Goal: Task Accomplishment & Management: Manage account settings

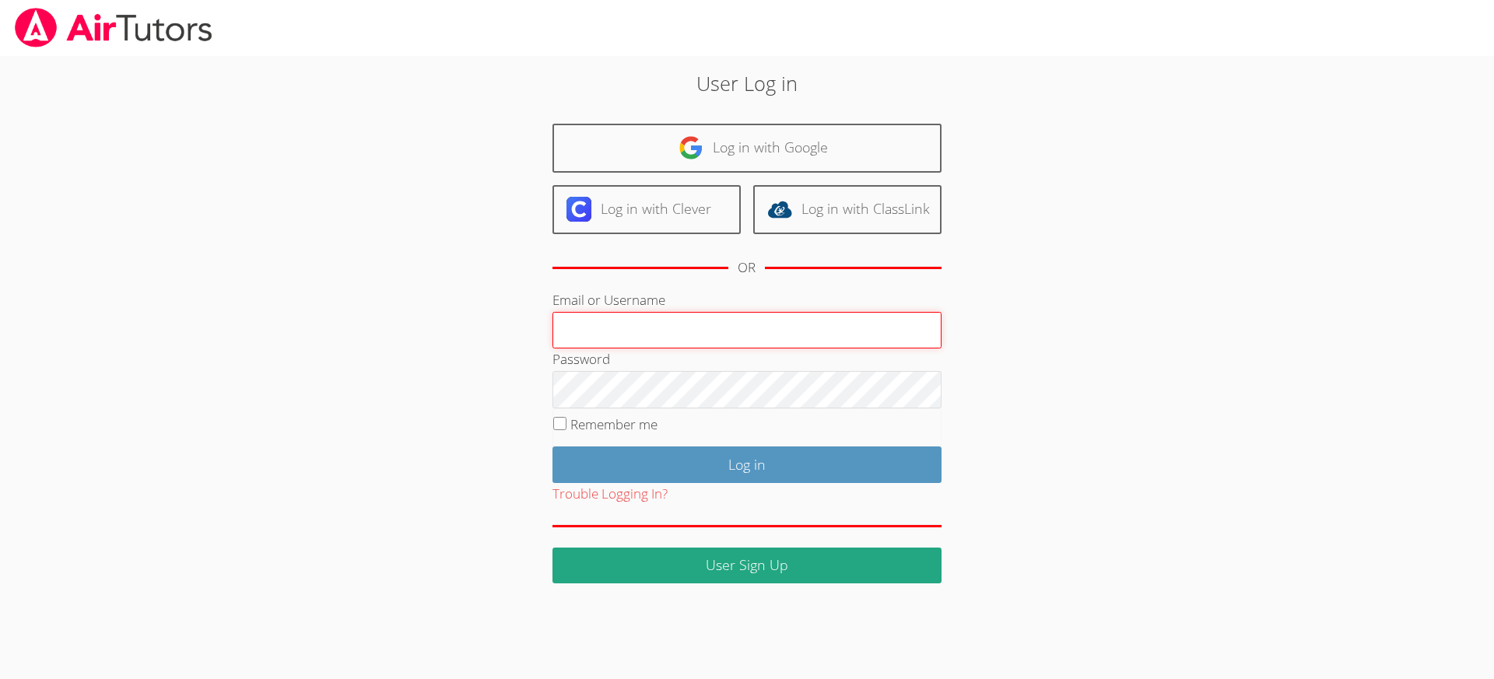
type input "[EMAIL_ADDRESS][DOMAIN_NAME]"
click at [556, 419] on input "Remember me" at bounding box center [559, 423] width 13 height 13
checkbox input "true"
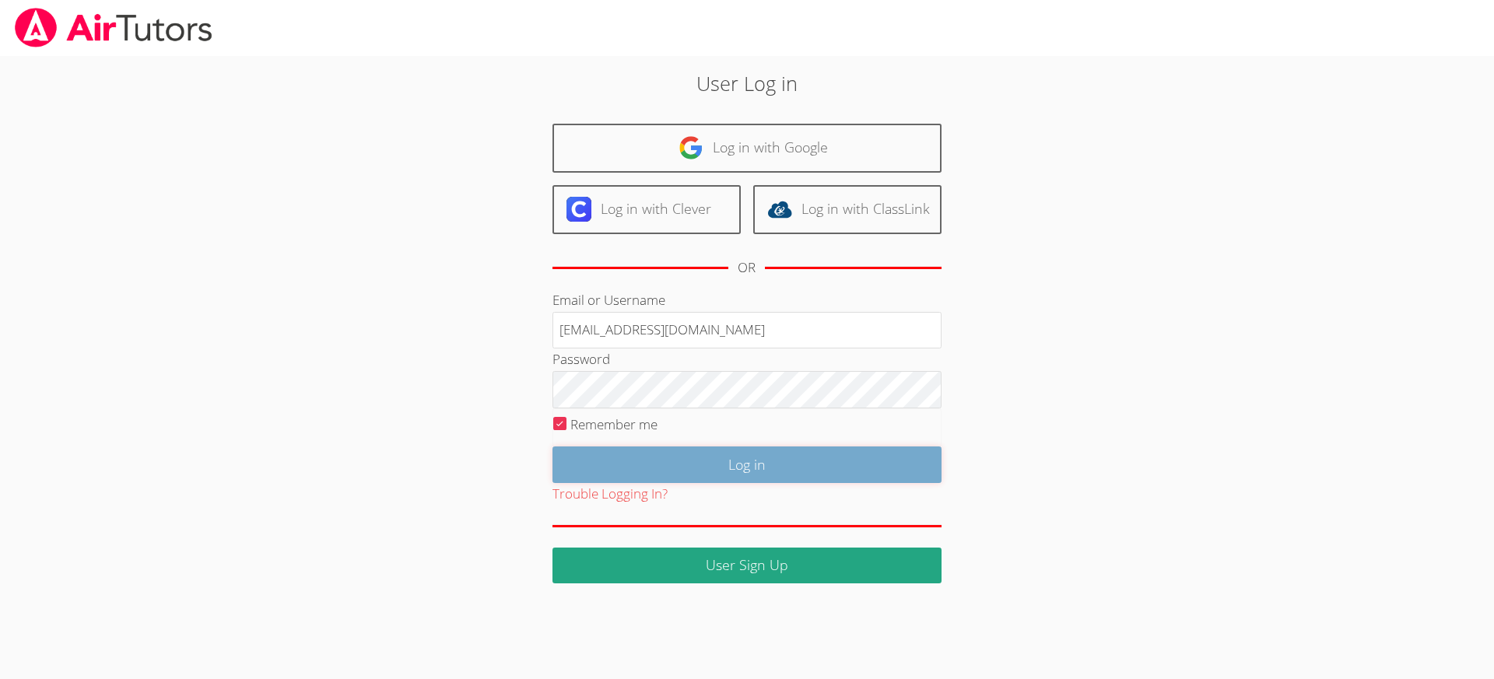
click at [662, 458] on input "Log in" at bounding box center [747, 465] width 389 height 37
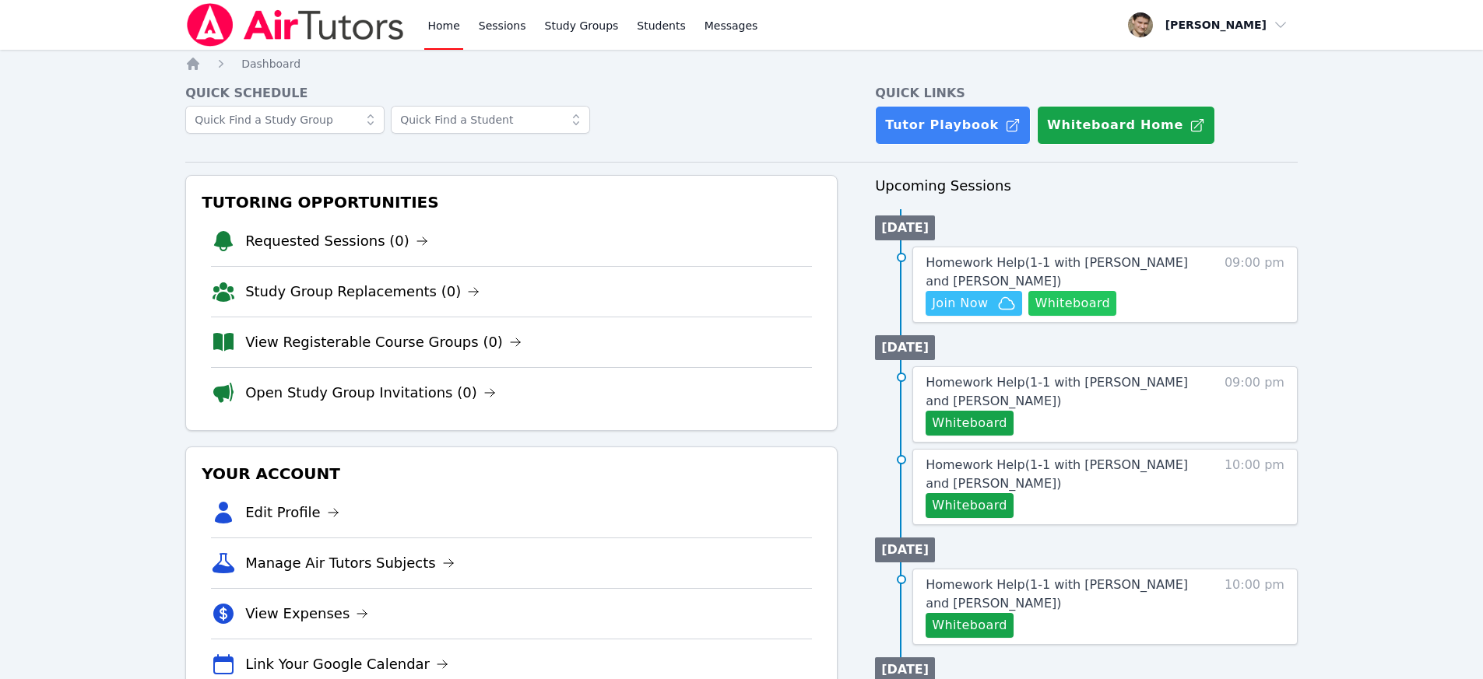
click at [1065, 307] on button "Whiteboard" at bounding box center [1072, 303] width 88 height 25
click at [965, 311] on span "Join Now" at bounding box center [960, 303] width 56 height 19
click at [659, 33] on link "Students" at bounding box center [661, 25] width 54 height 50
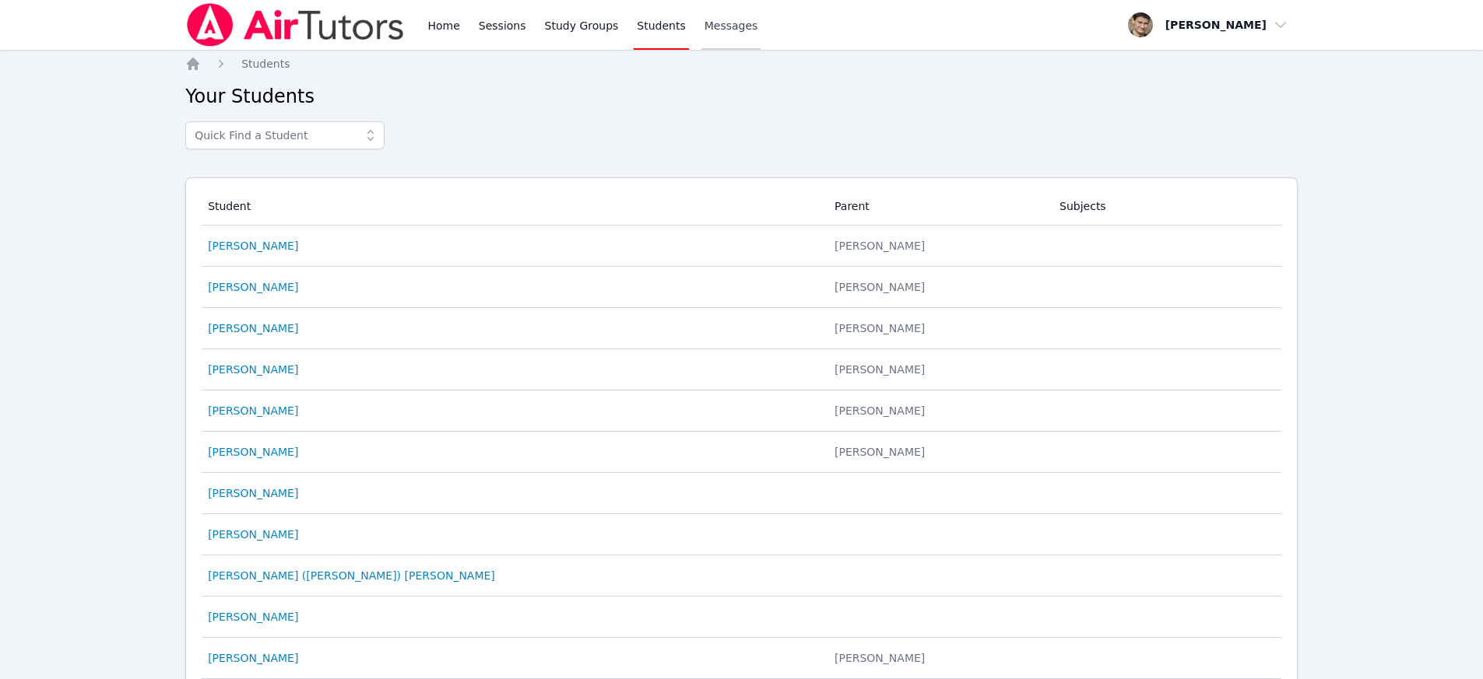
click at [725, 26] on span "Messages" at bounding box center [731, 26] width 54 height 16
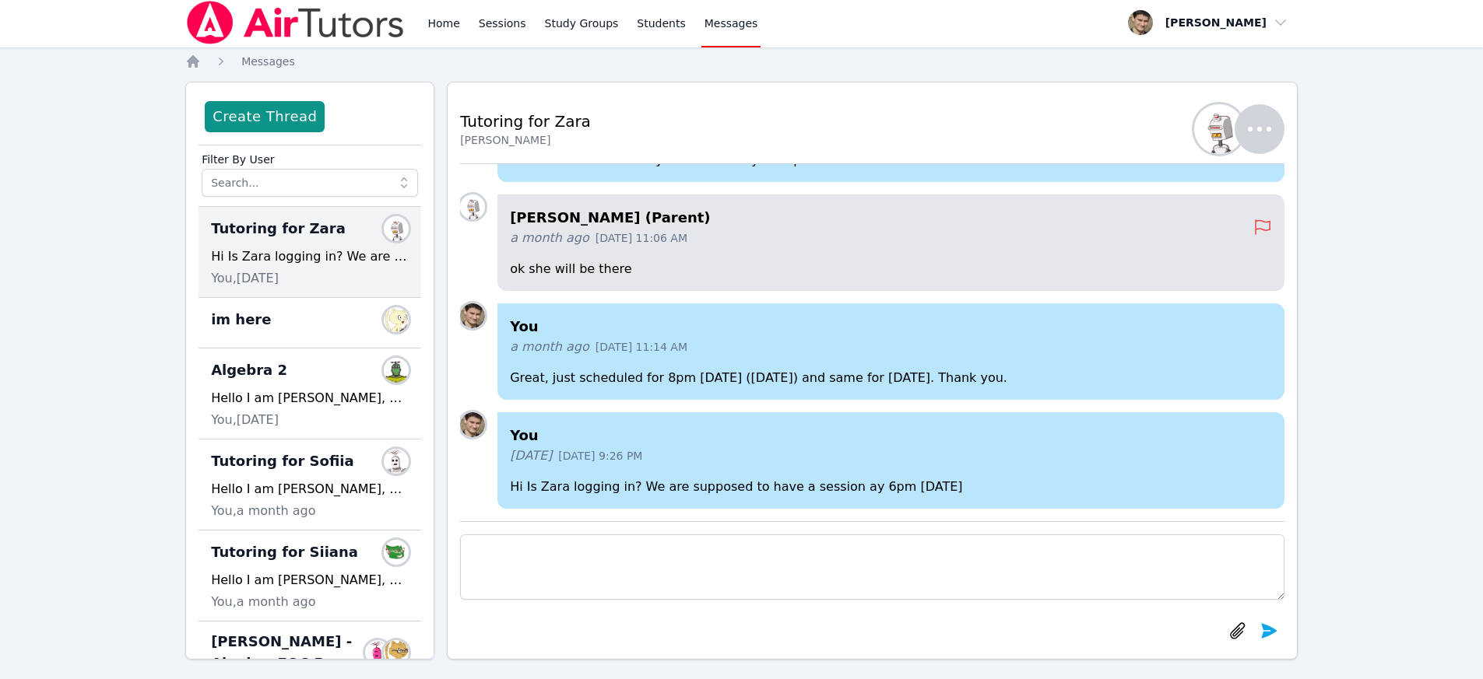
scroll to position [3, 0]
click at [679, 582] on textarea at bounding box center [872, 566] width 824 height 65
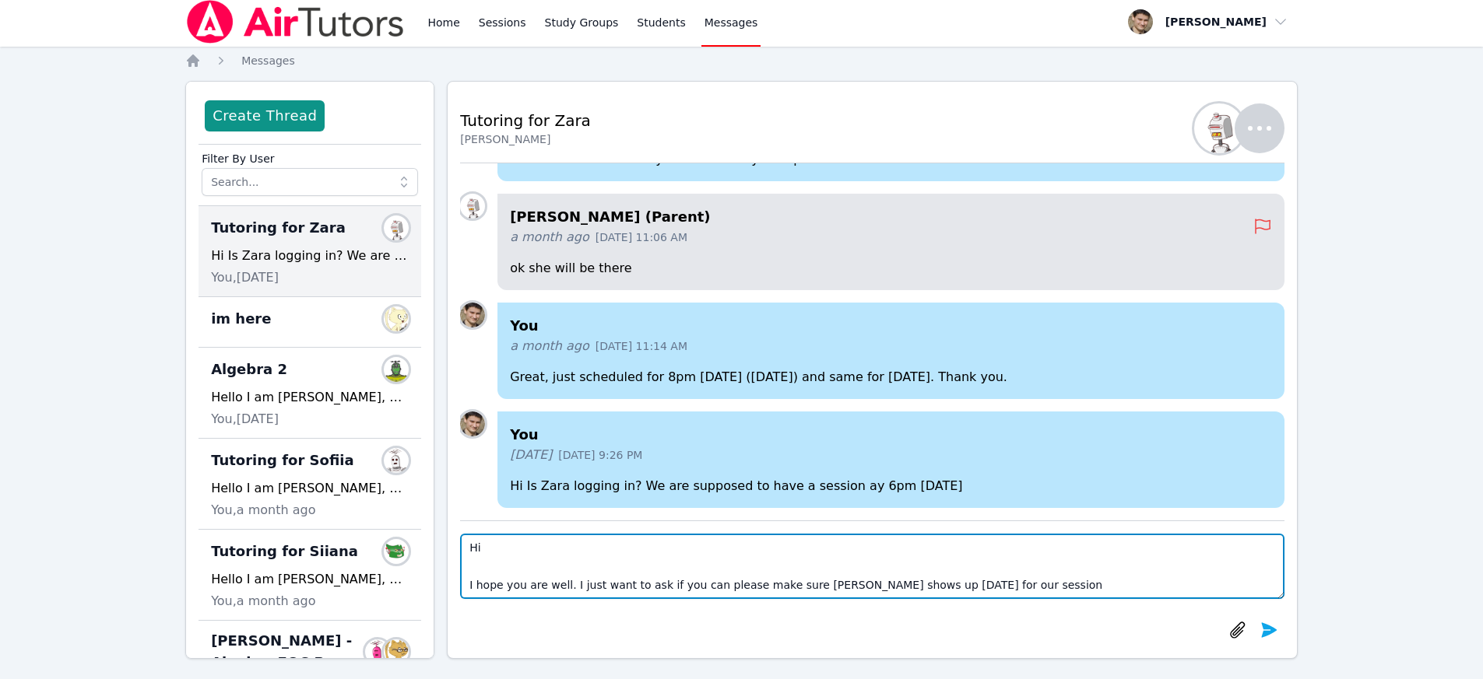
click at [1019, 587] on textarea "Hi I hope you are well. I just want to ask if you can please make sure Zara sho…" at bounding box center [872, 566] width 824 height 65
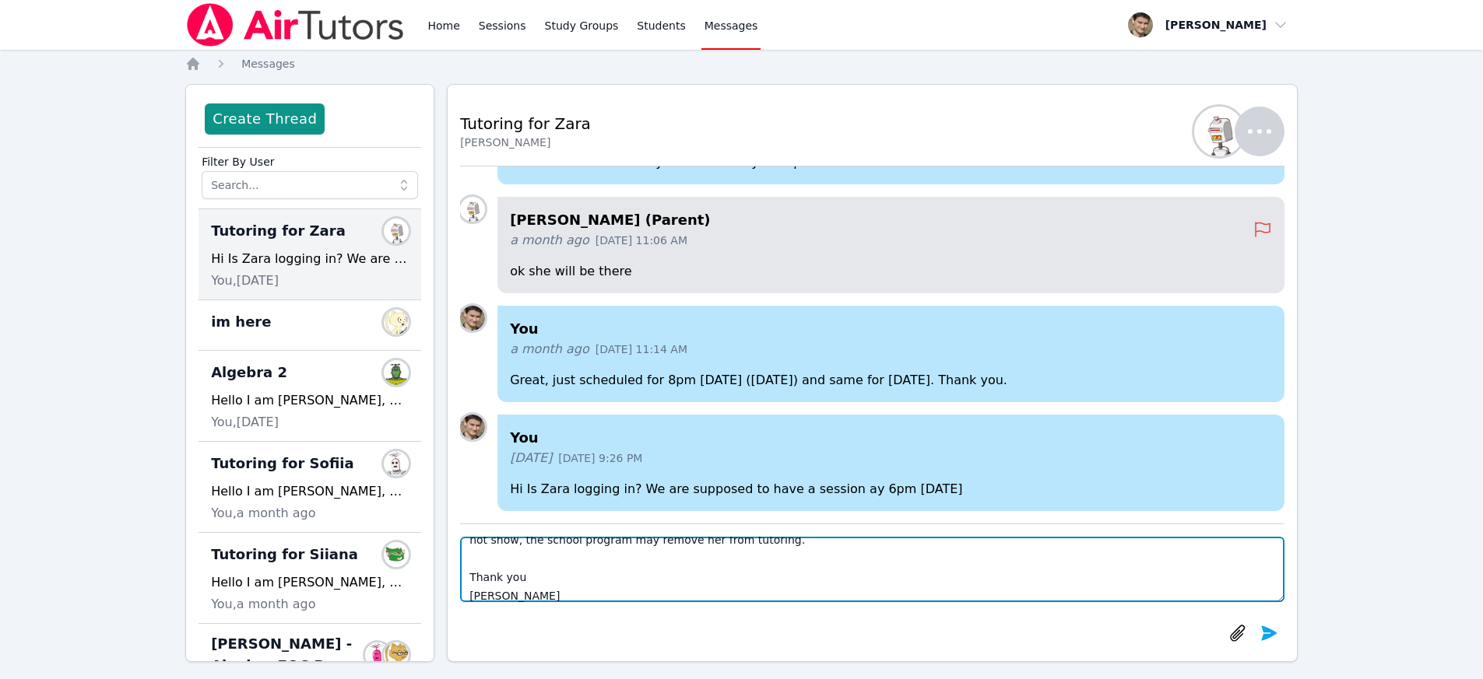
scroll to position [0, 0]
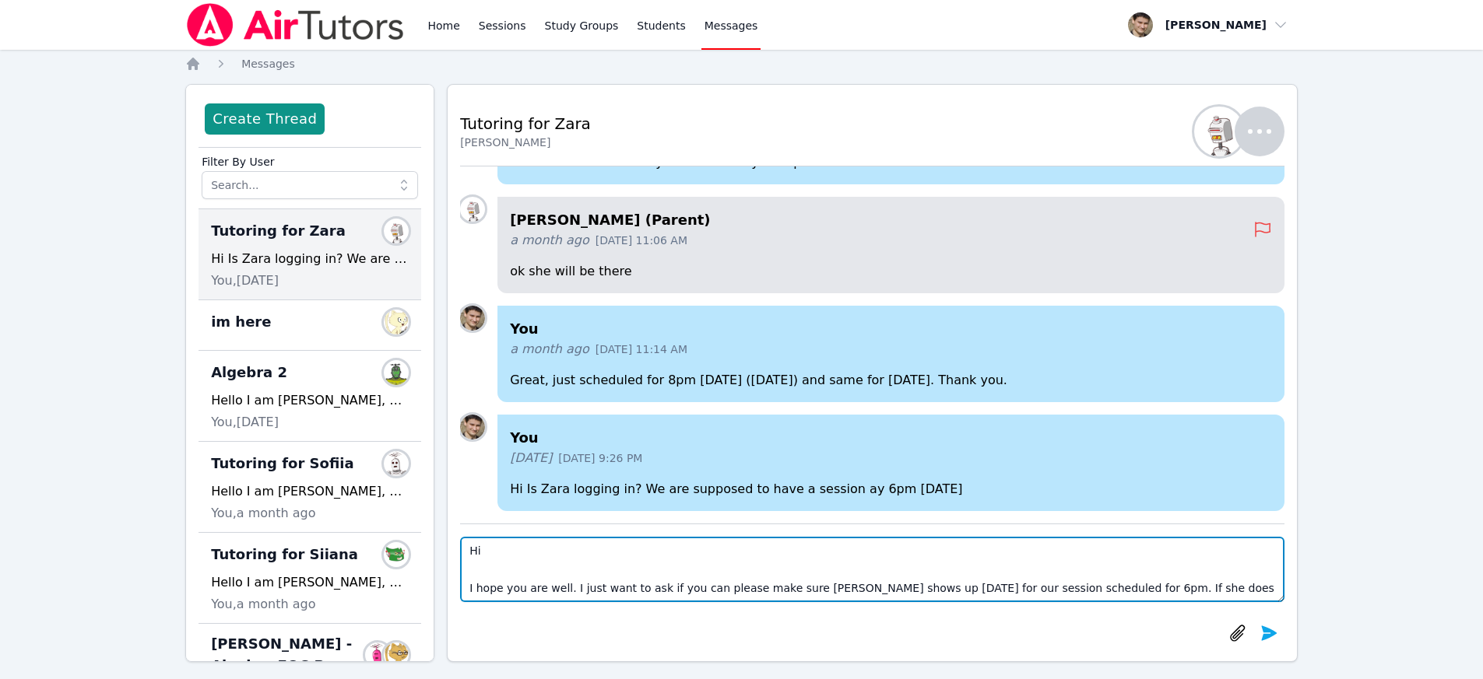
click at [507, 555] on textarea "Hi I hope you are well. I just want to ask if you can please make sure Zara sho…" at bounding box center [872, 569] width 824 height 65
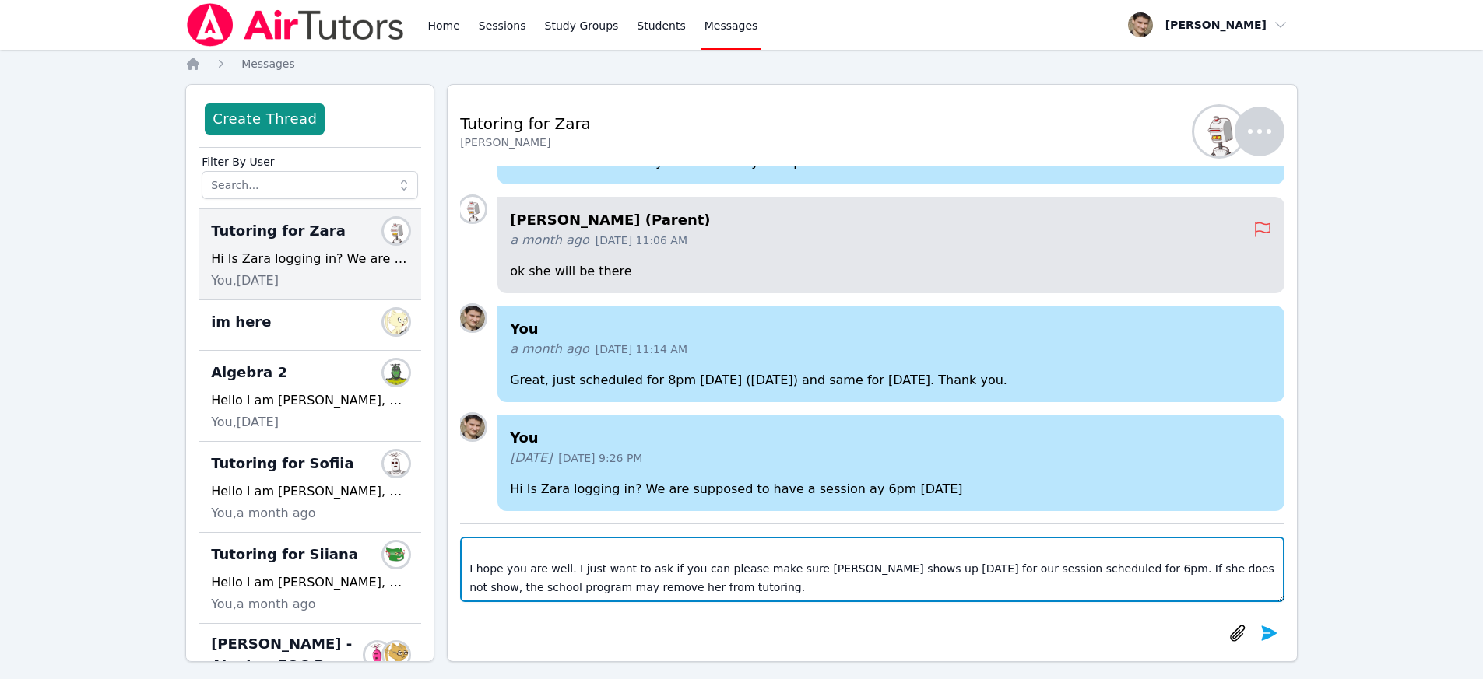
scroll to position [23, 0]
click at [1103, 567] on textarea "Hello Mikhail, I hope you are well. I just want to ask if you can please make s…" at bounding box center [872, 569] width 824 height 65
click at [740, 591] on textarea "Hello Mikhail, I hope you are well. I just want to ask if you can please make s…" at bounding box center [872, 569] width 824 height 65
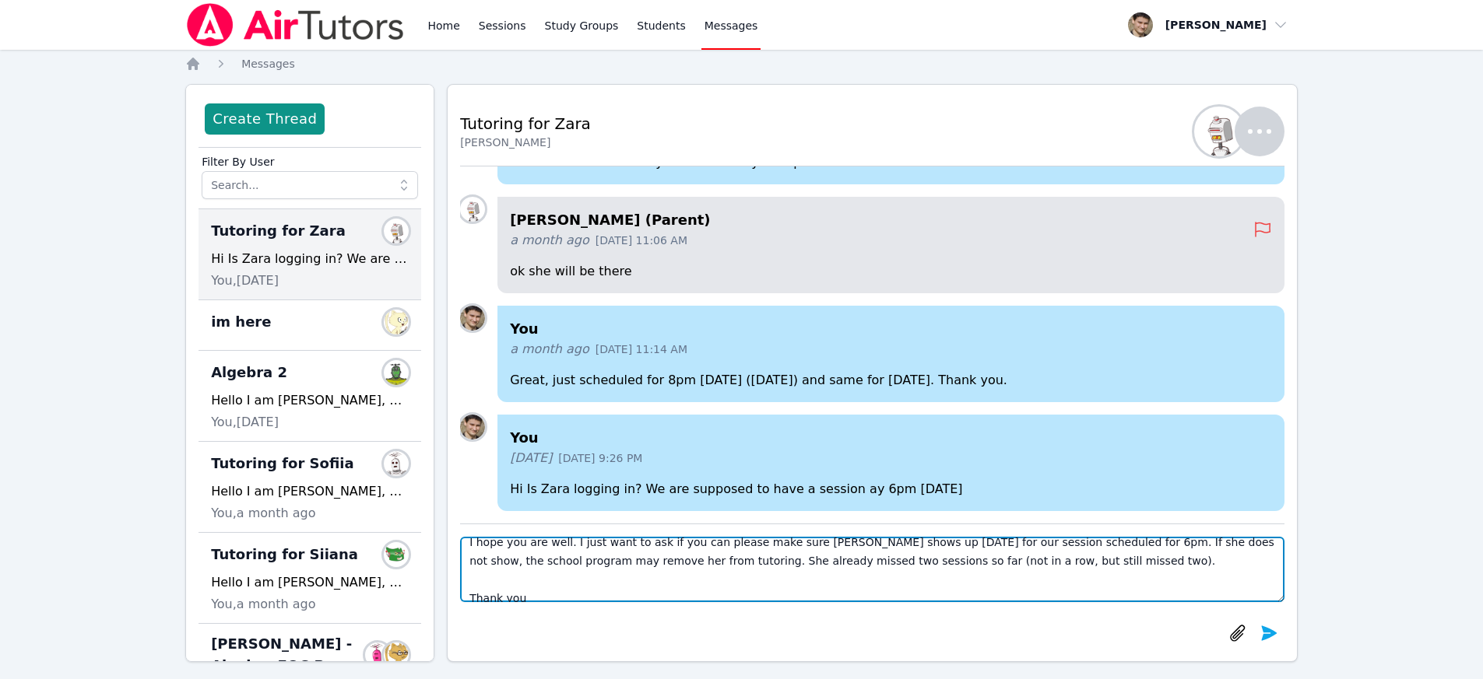
scroll to position [75, 0]
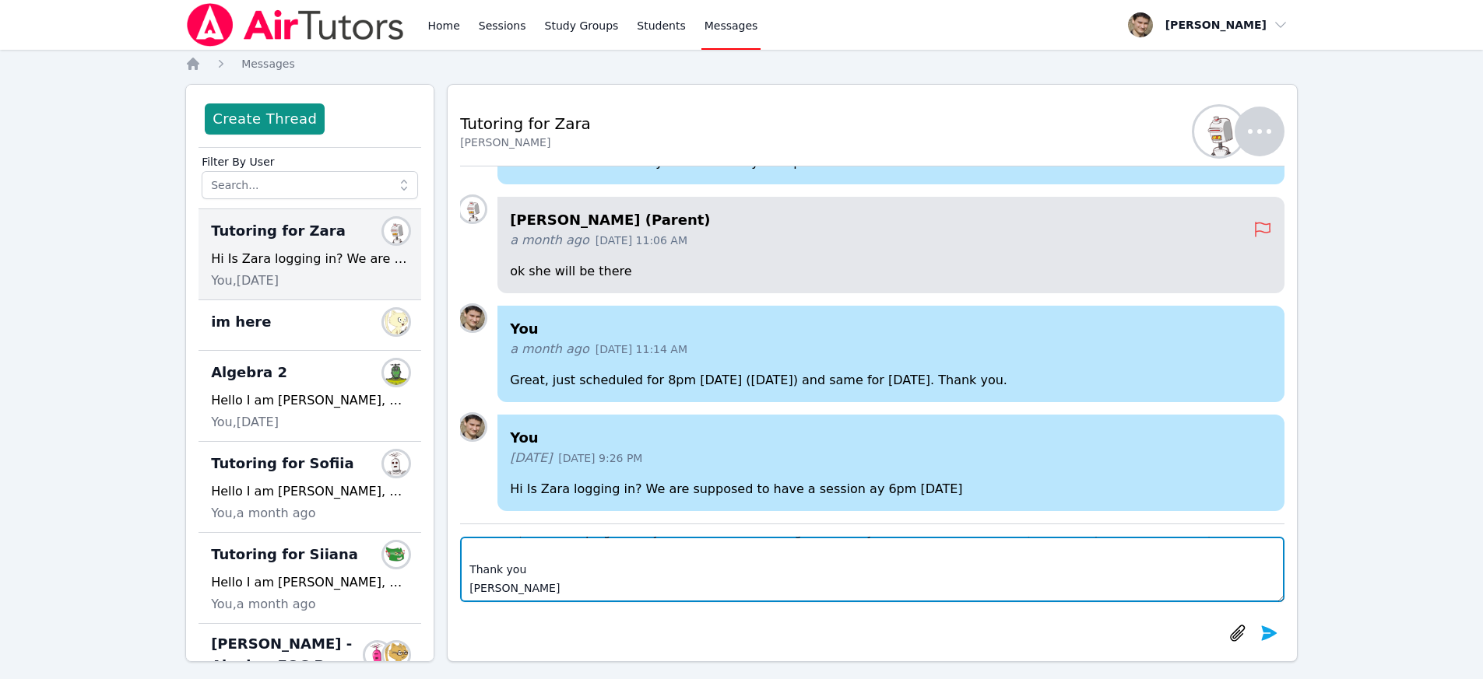
click at [586, 567] on textarea "Hello Mikhail, I hope you are well. I just want to ask if you can please make s…" at bounding box center [872, 569] width 824 height 65
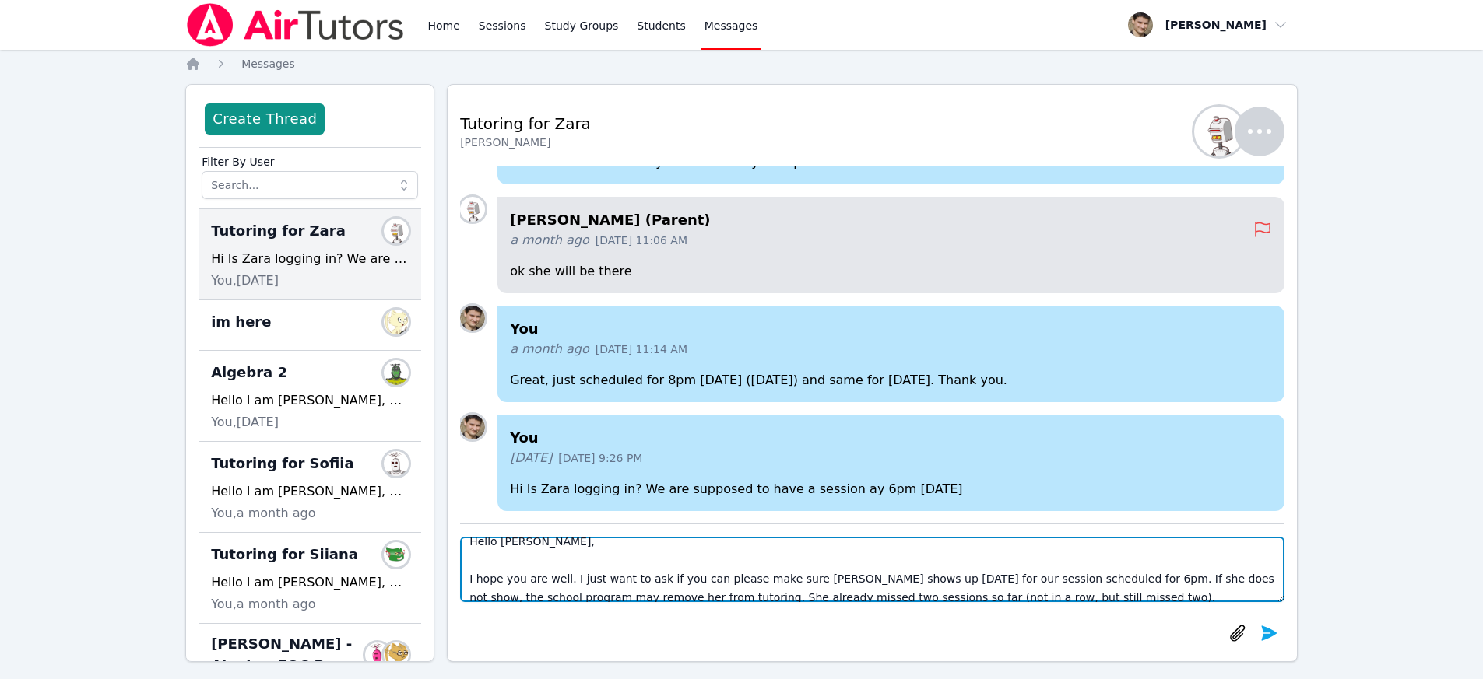
scroll to position [23, 0]
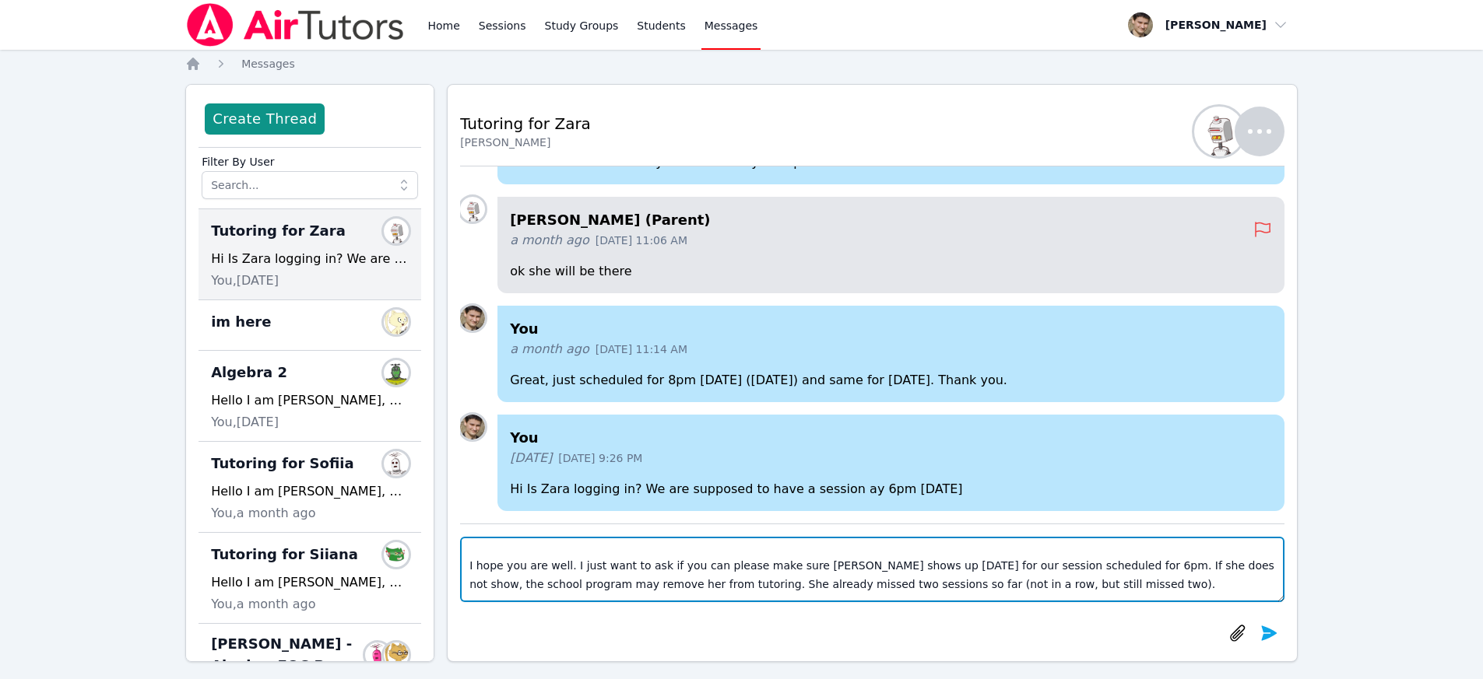
click at [1207, 568] on textarea "Hello Mikhail, I hope you are well. I just want to ask if you can please make s…" at bounding box center [872, 569] width 824 height 65
click at [486, 588] on textarea "Hello Mikhail, I hope you are well. I just want to ask if you can please make s…" at bounding box center [872, 569] width 824 height 65
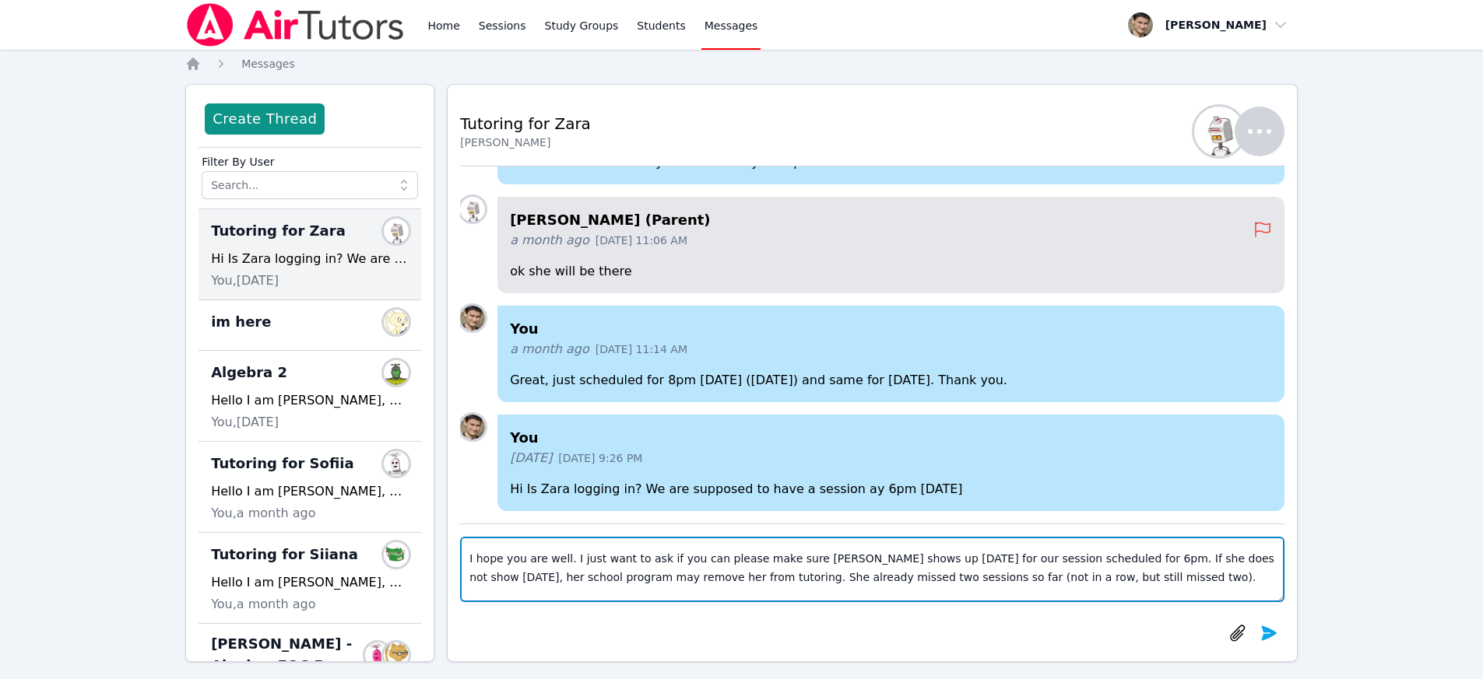
scroll to position [0, 0]
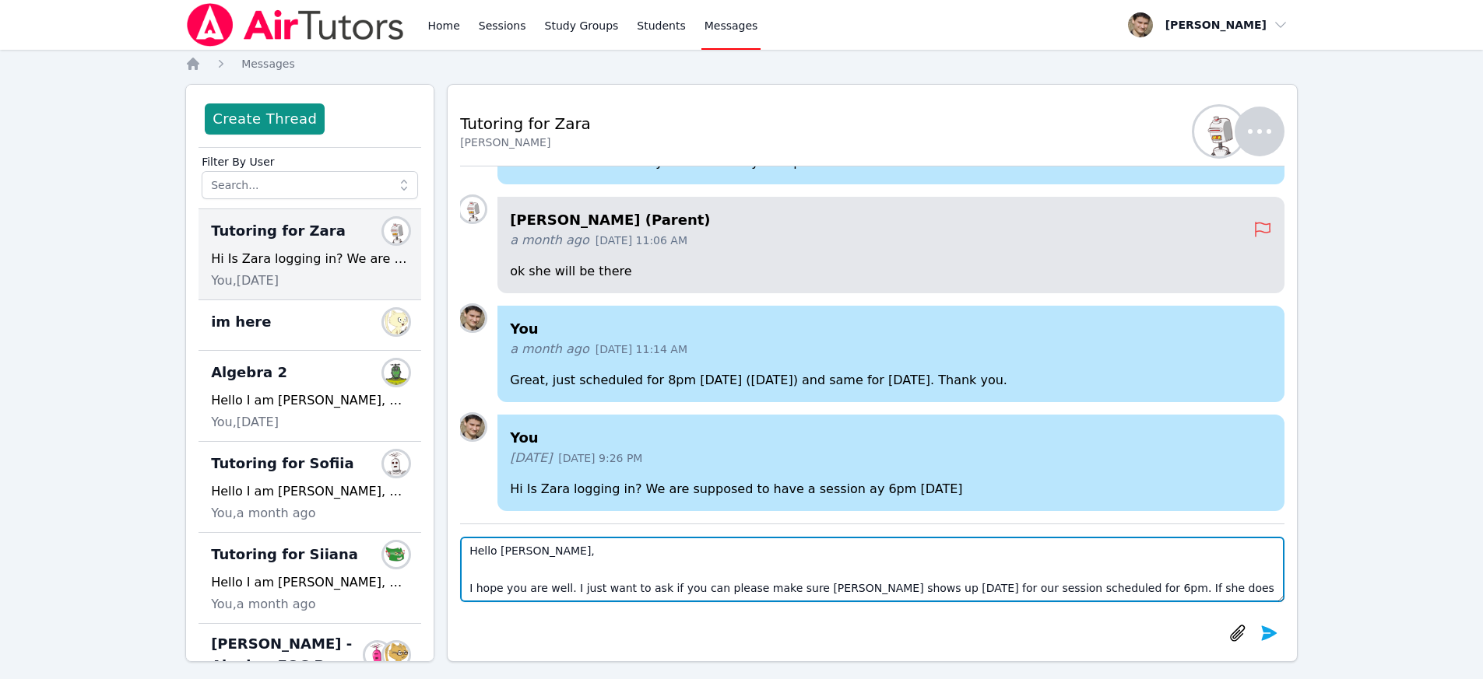
drag, startPoint x: 1067, startPoint y: 589, endPoint x: 1019, endPoint y: 584, distance: 48.6
click at [1019, 584] on textarea "Hello Mikhail, I hope you are well. I just want to ask if you can please make s…" at bounding box center [872, 569] width 824 height 65
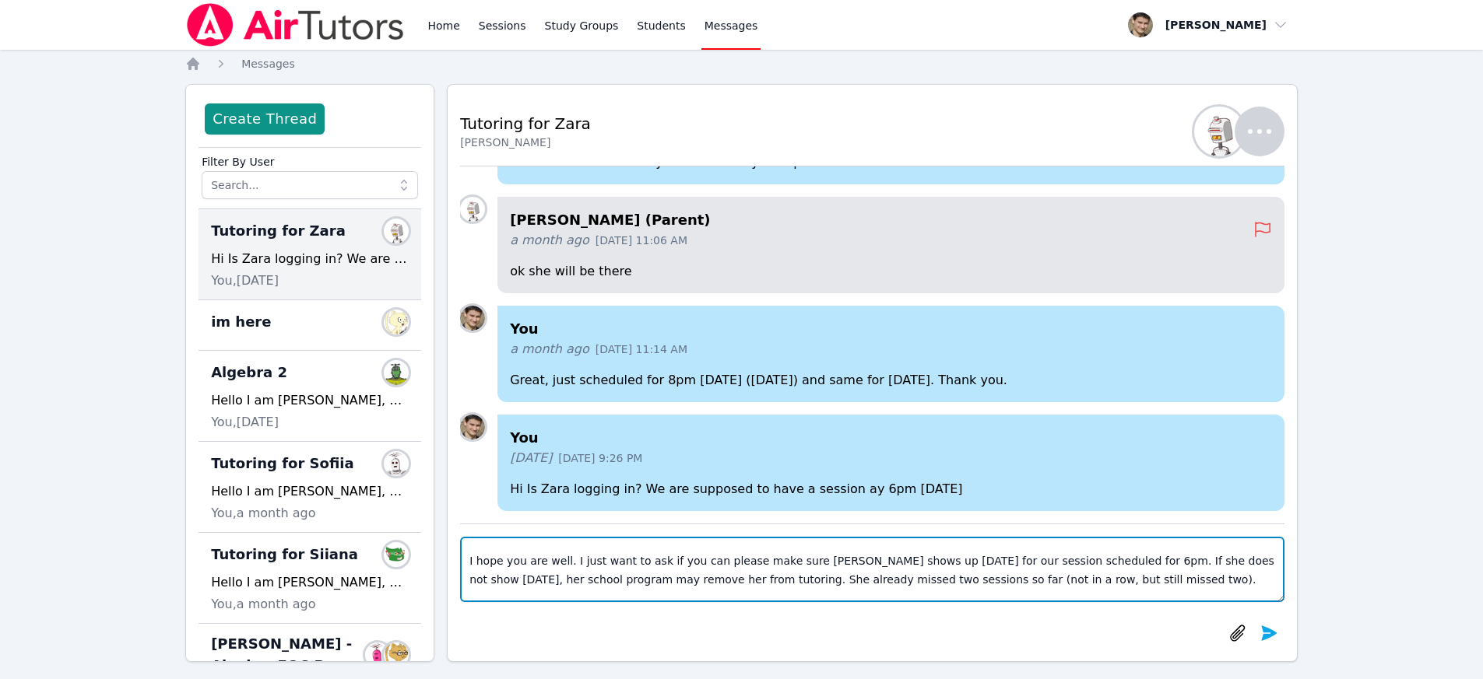
click at [1038, 580] on textarea "Hello Mikhail, I hope you are well. I just want to ask if you can please make s…" at bounding box center [872, 569] width 824 height 65
click at [1064, 579] on textarea "Hello Mikhail, I hope you are well. I just want to ask if you can please make s…" at bounding box center [872, 569] width 824 height 65
drag, startPoint x: 1068, startPoint y: 581, endPoint x: 1013, endPoint y: 584, distance: 54.6
click at [1013, 584] on textarea "Hello Mikhail, I hope you are well. I just want to ask if you can please make s…" at bounding box center [872, 569] width 824 height 65
click at [1088, 583] on textarea "Hello Mikhail, I hope you are well. I just want to ask if you can please make s…" at bounding box center [872, 569] width 824 height 65
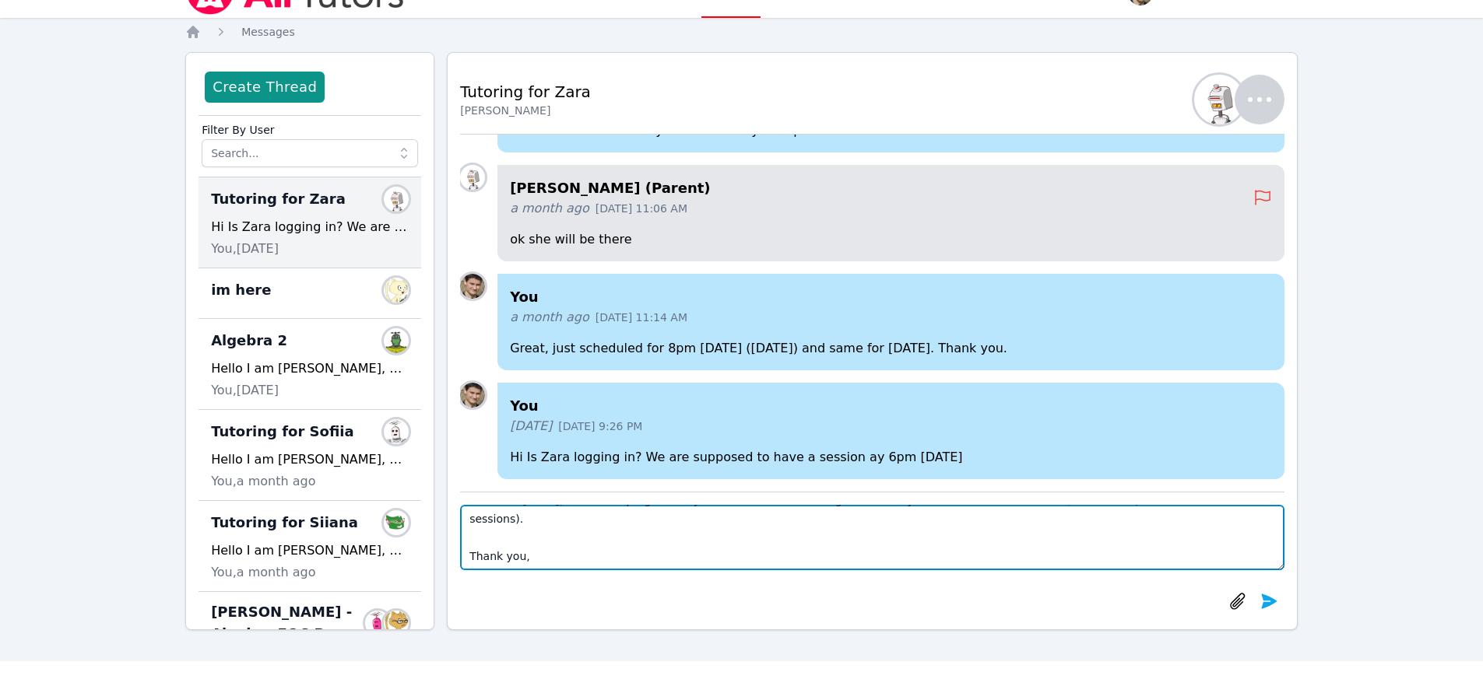
scroll to position [64, 0]
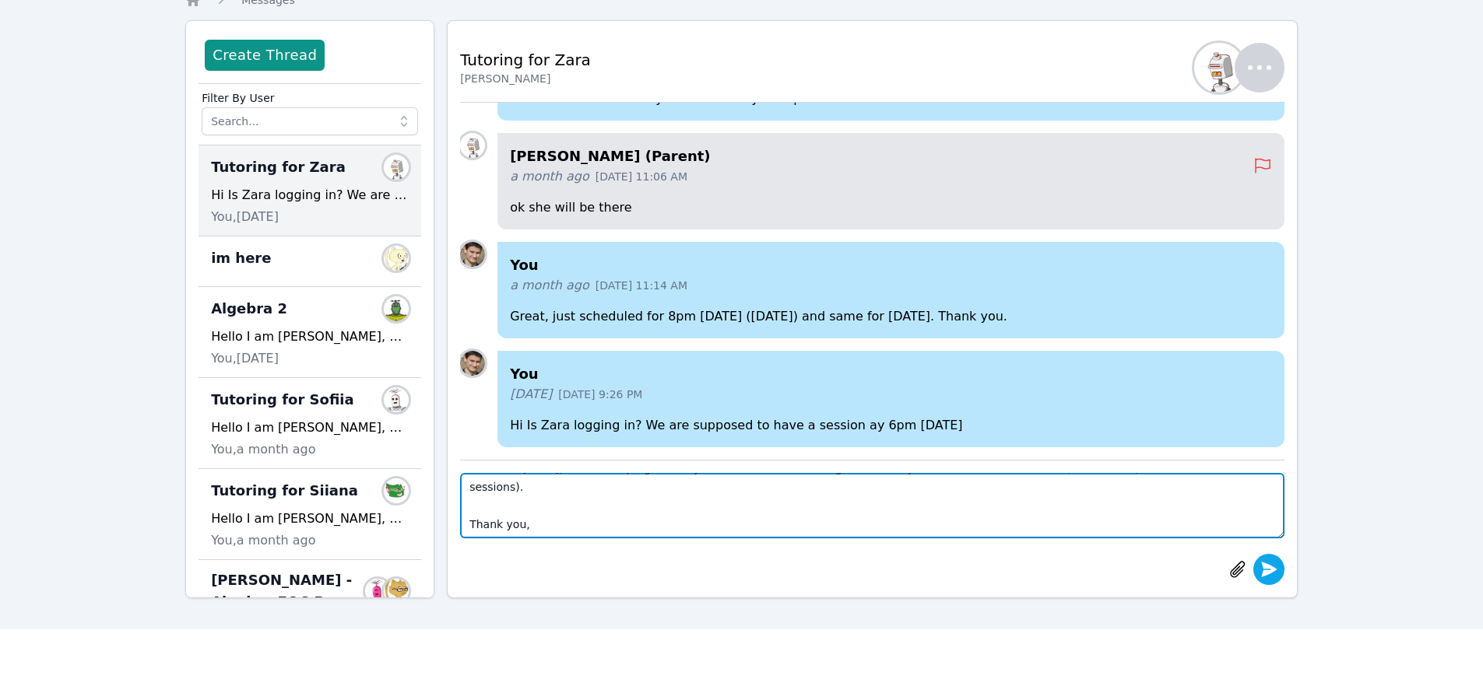
type textarea "Hello Mikhail, I hope you are well. I just want to ask if you can please make s…"
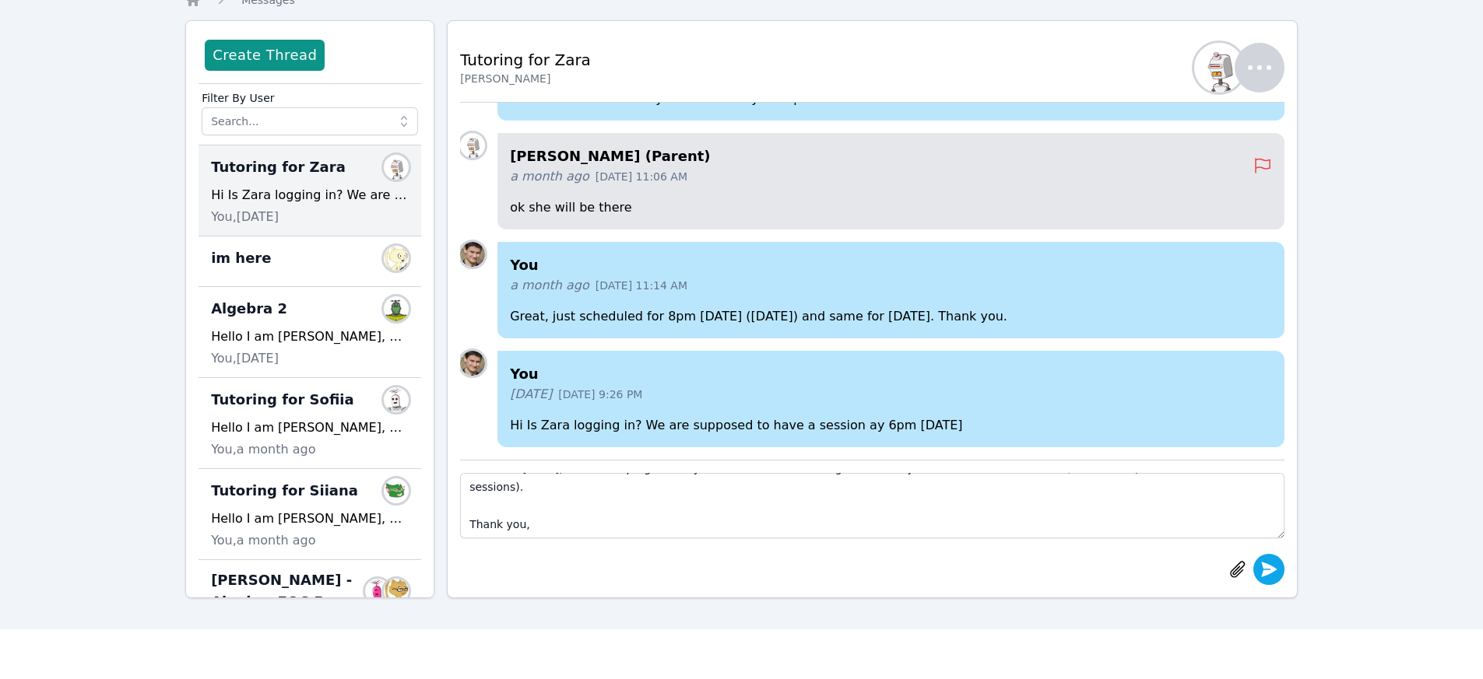
click at [1265, 570] on icon "submit" at bounding box center [1268, 569] width 19 height 19
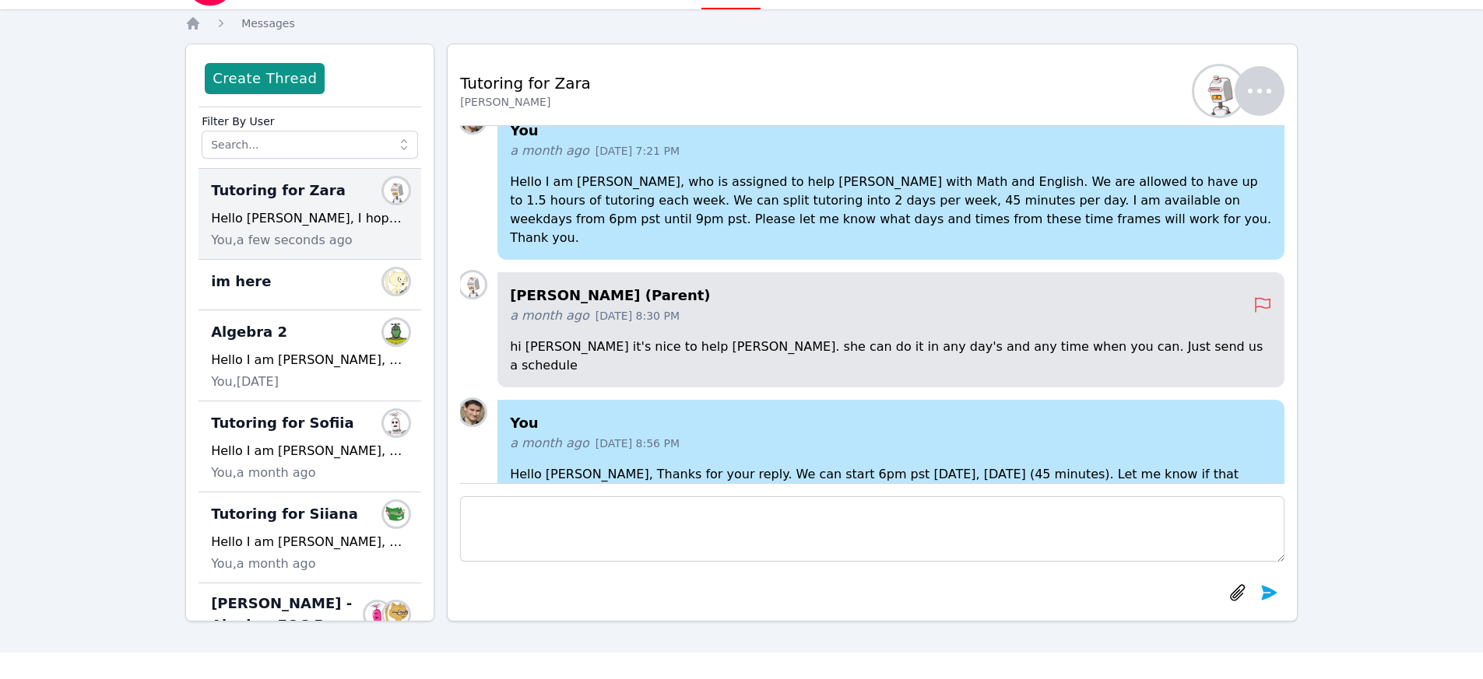
scroll to position [0, 0]
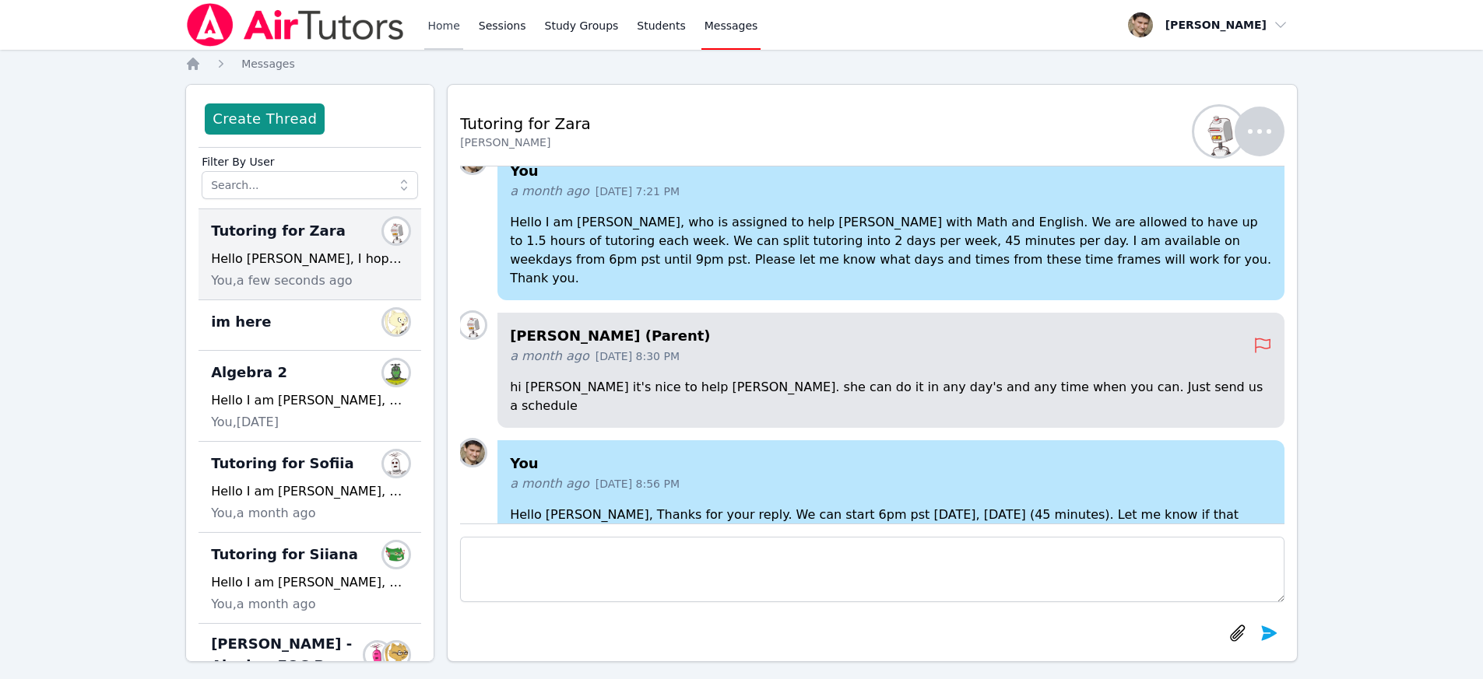
click at [448, 25] on link "Home" at bounding box center [443, 25] width 38 height 50
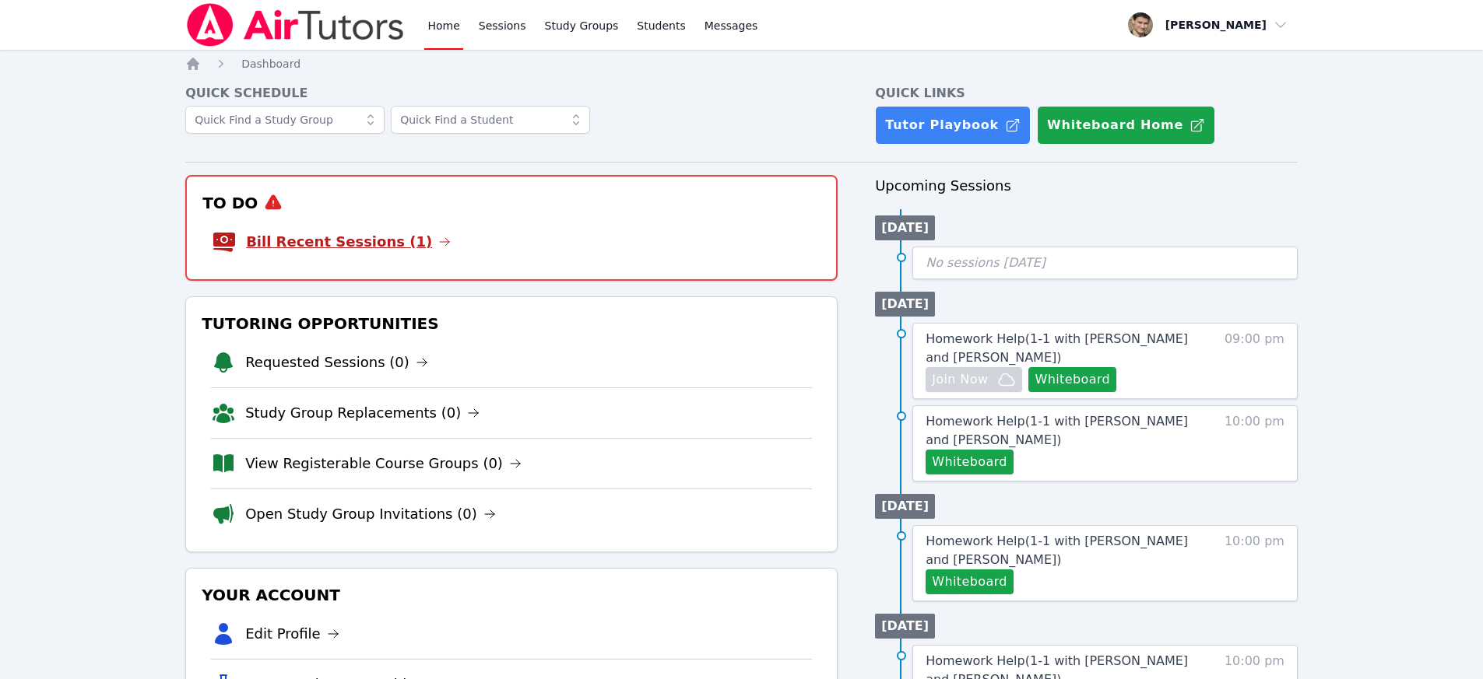
click at [402, 242] on link "Bill Recent Sessions (1)" at bounding box center [348, 242] width 205 height 22
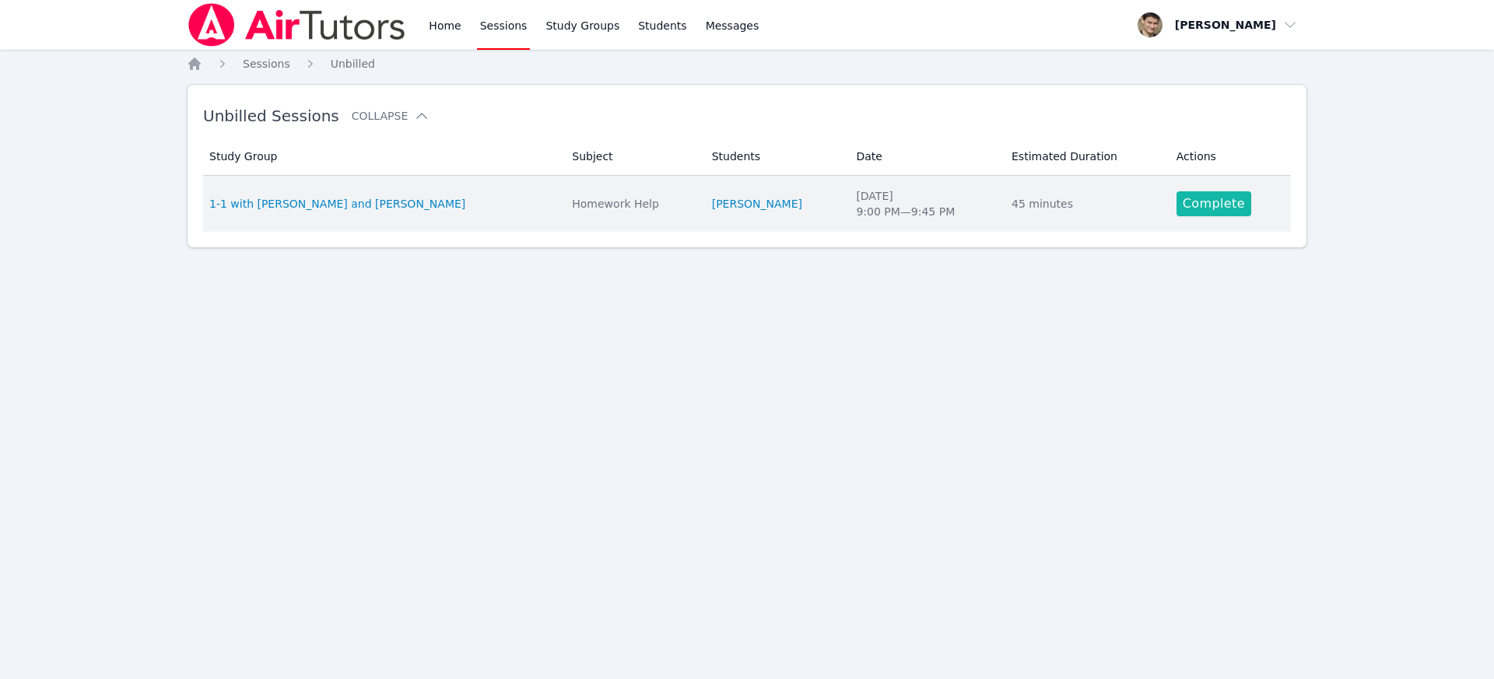
click at [1183, 206] on link "Complete" at bounding box center [1214, 203] width 75 height 25
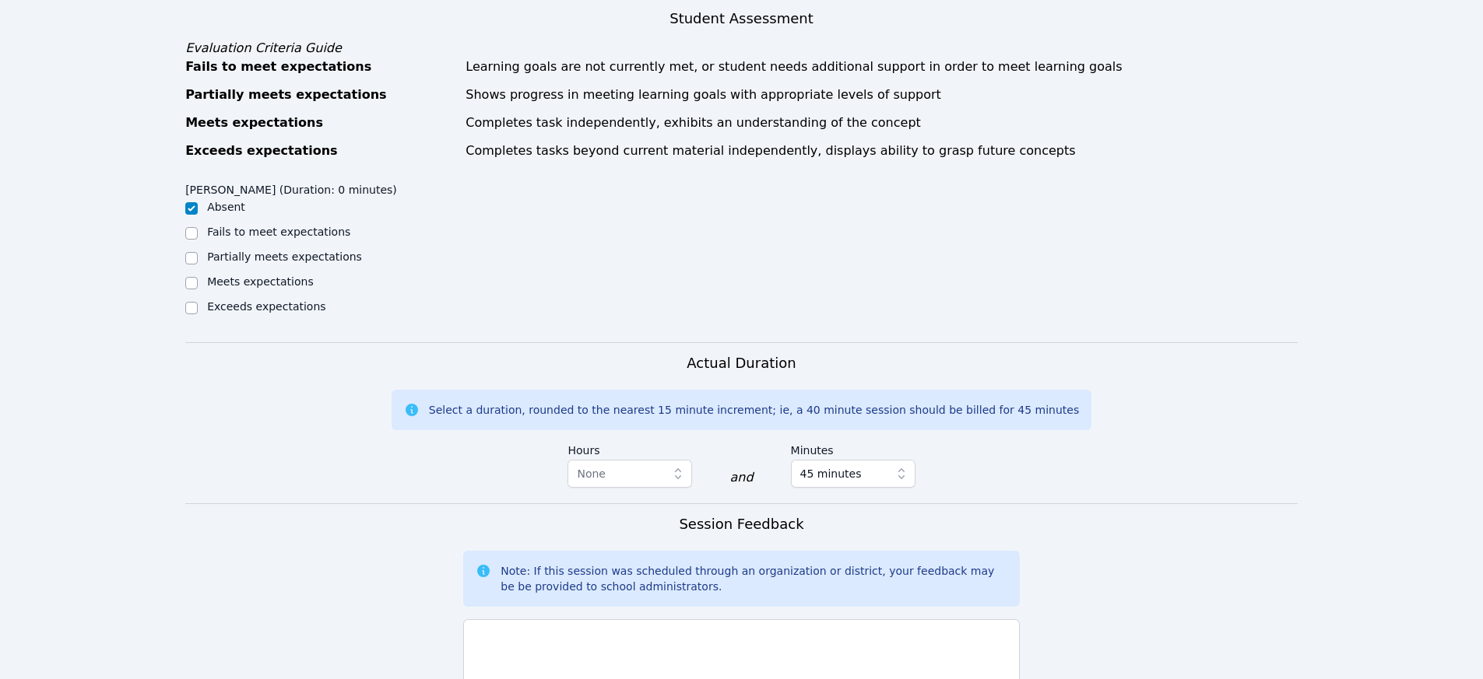
scroll to position [845, 0]
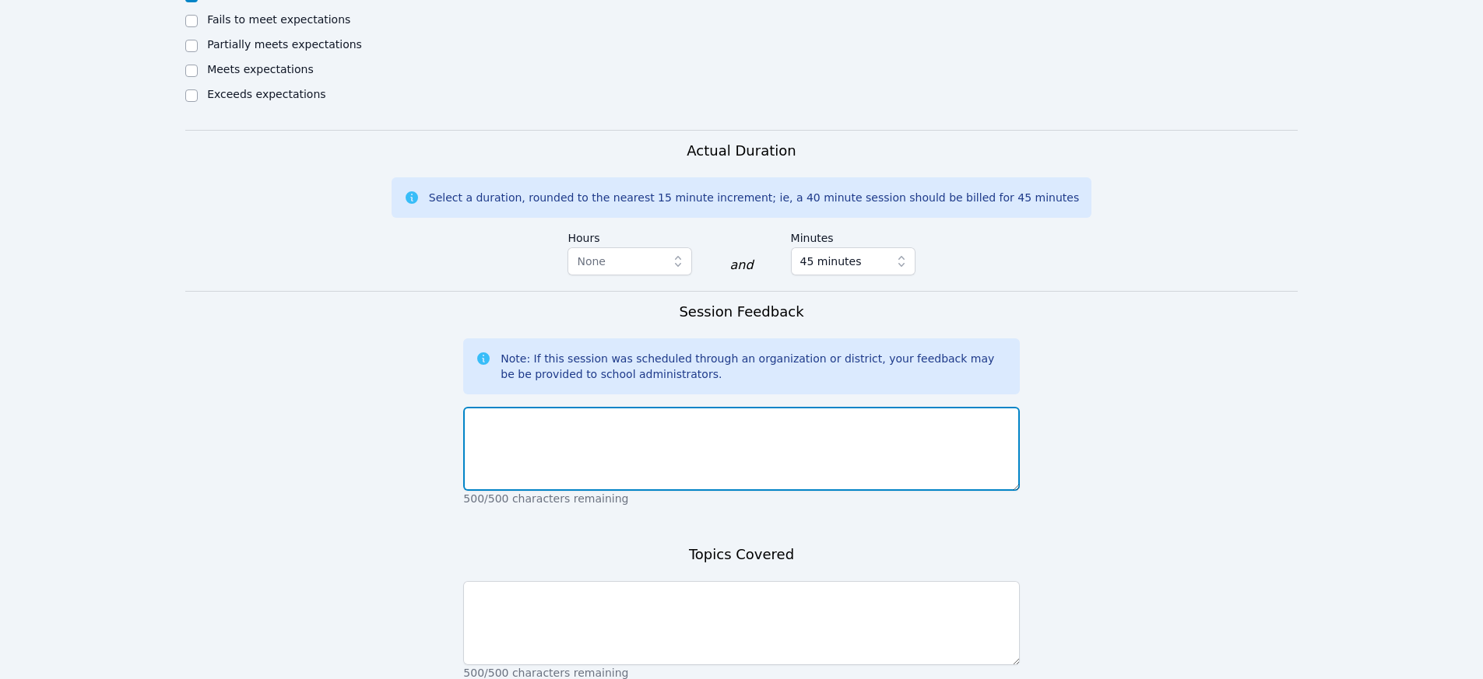
click at [679, 451] on textarea at bounding box center [741, 449] width 556 height 84
click at [588, 426] on textarea "student did not show. parent was aware when i texted, but could not reach him." at bounding box center [741, 449] width 556 height 84
click at [583, 427] on textarea "student did not show. Parent was aware when i texted, but could not reach him." at bounding box center [741, 449] width 556 height 84
click at [917, 425] on textarea "student did not show. I was waiting the entire 45 minutes just in case. Parent …" at bounding box center [741, 449] width 556 height 84
click at [622, 441] on textarea "student did not show. I was waiting the entire 45 minutes just in case. Parent …" at bounding box center [741, 449] width 556 height 84
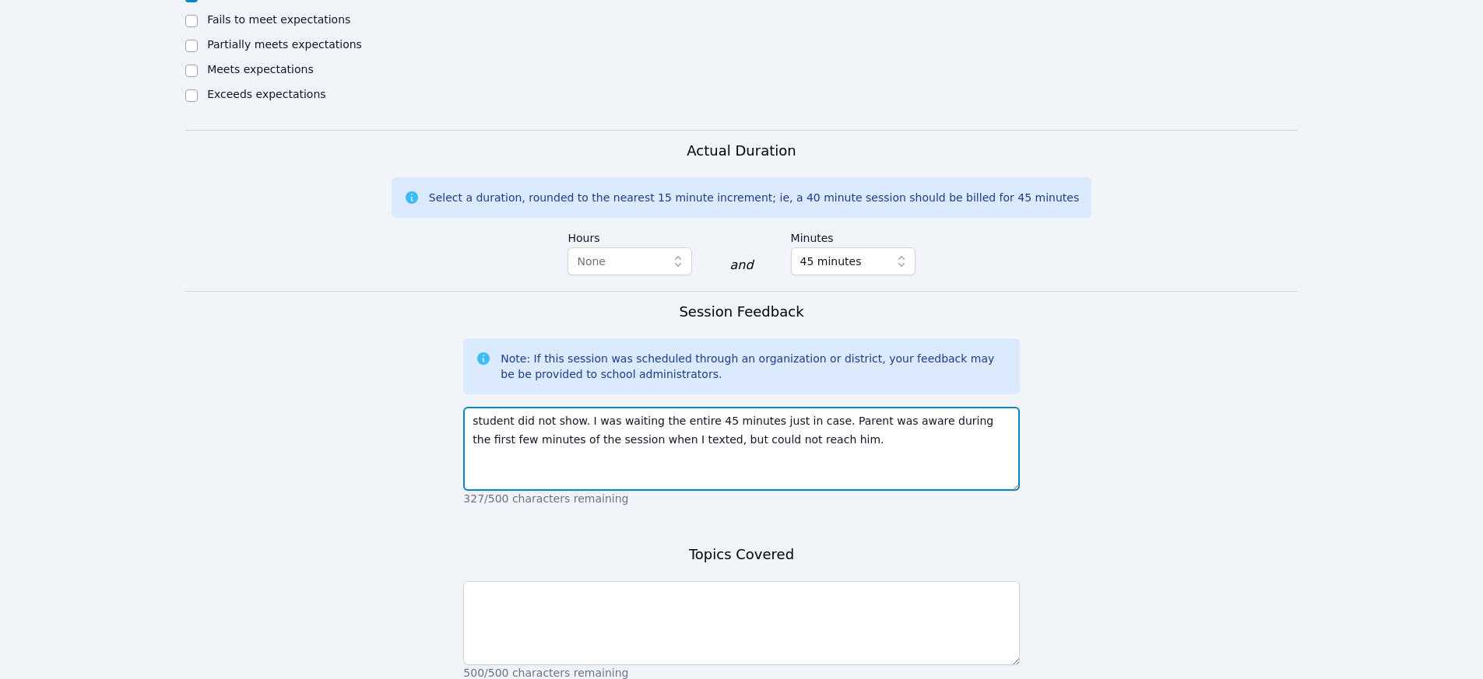
click at [655, 441] on textarea "student did not show. I was waiting the entire 45 minutes just in case. Parent …" at bounding box center [741, 449] width 556 height 84
click at [712, 443] on textarea "student did not show. I was waiting the entire 45 minutes just in case. Parent …" at bounding box center [741, 449] width 556 height 84
type textarea "student did not show. I was waiting the entire 45 minutes just in case. Parent …"
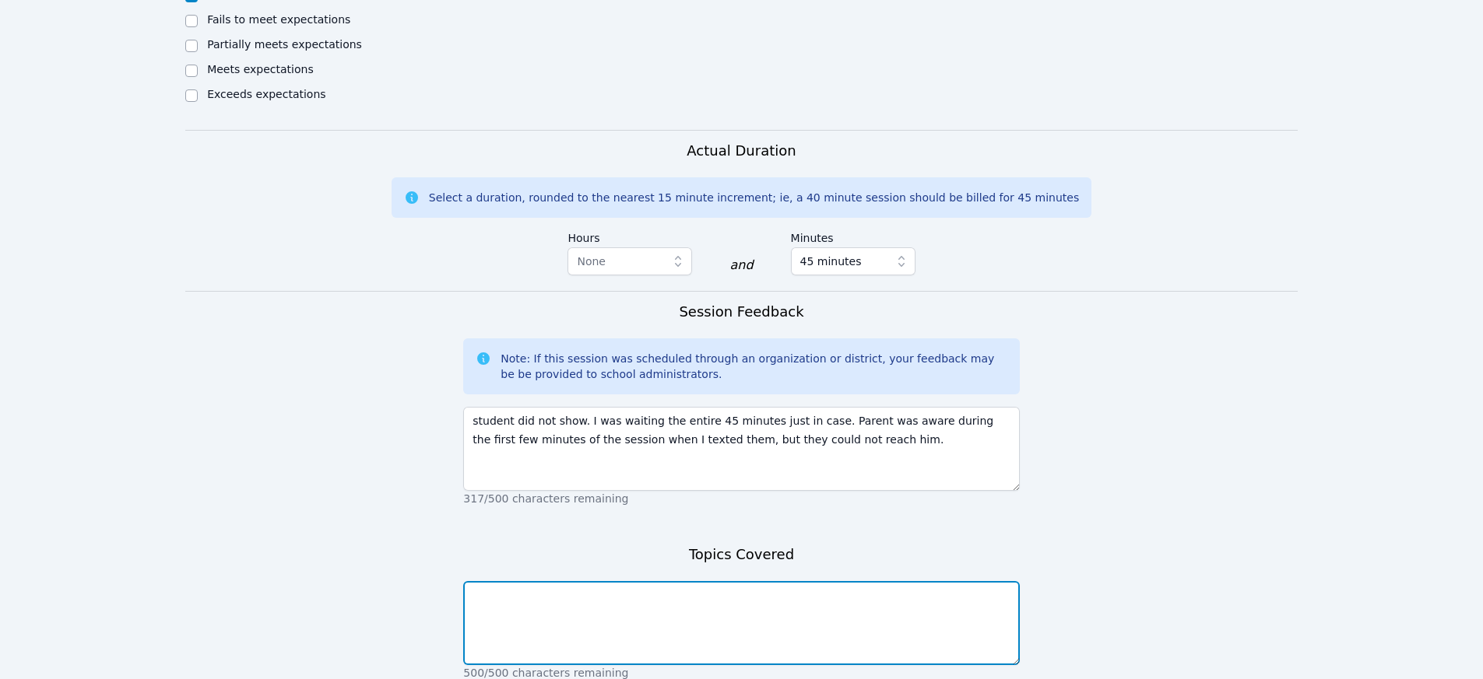
click at [651, 639] on textarea at bounding box center [741, 623] width 556 height 84
type textarea "n"
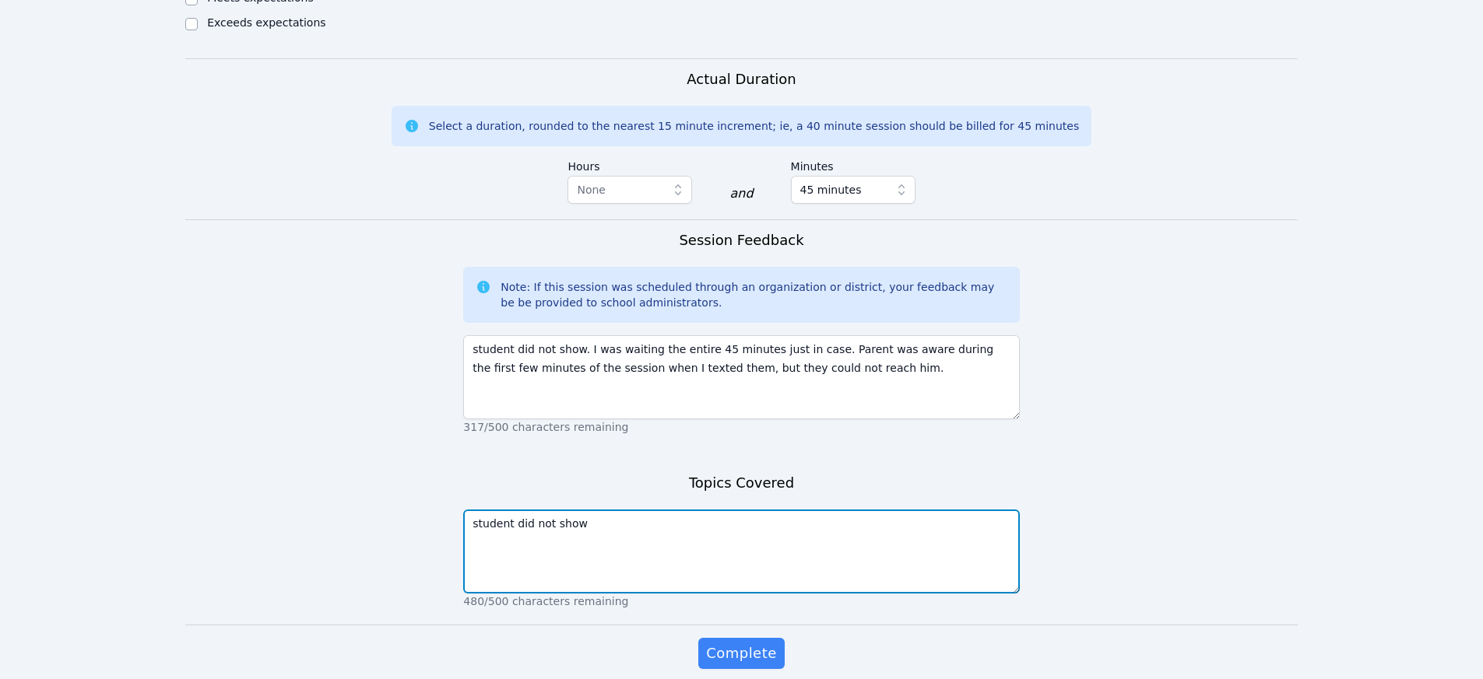
scroll to position [981, 0]
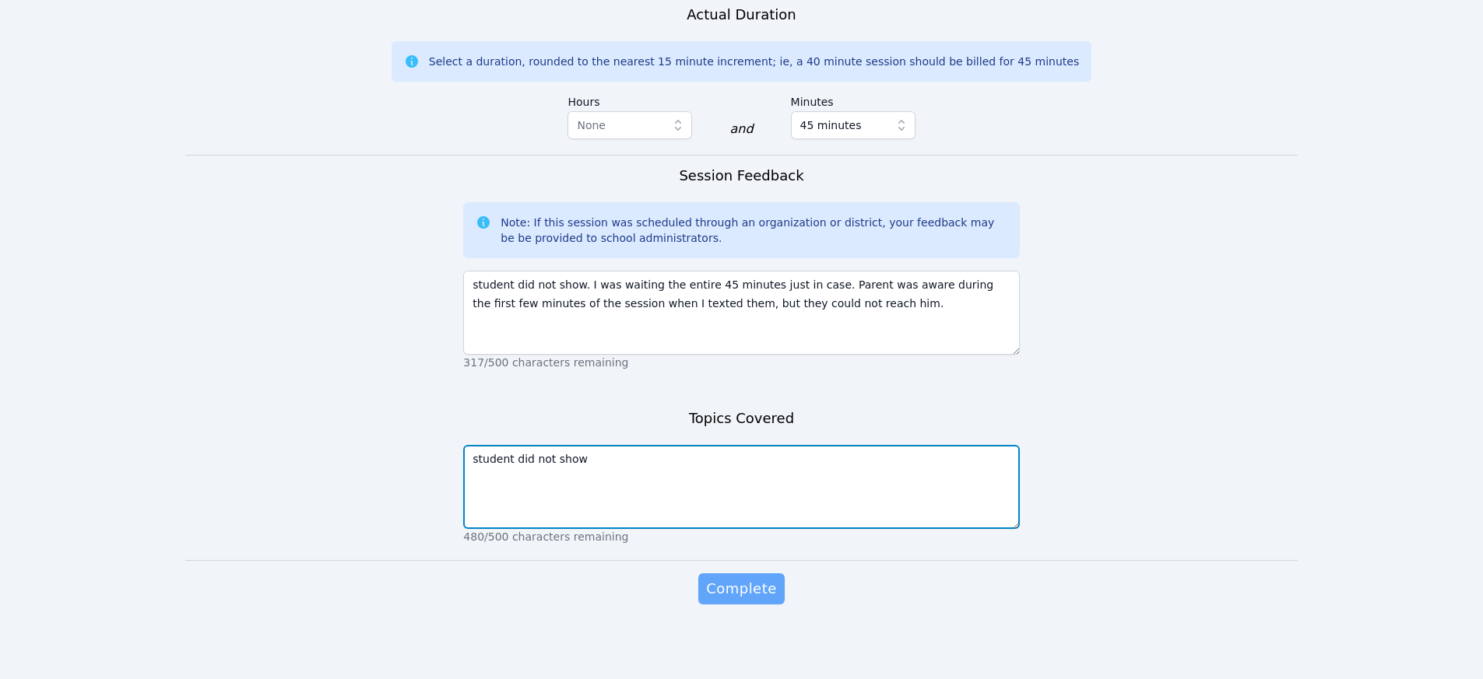
type textarea "student did not show"
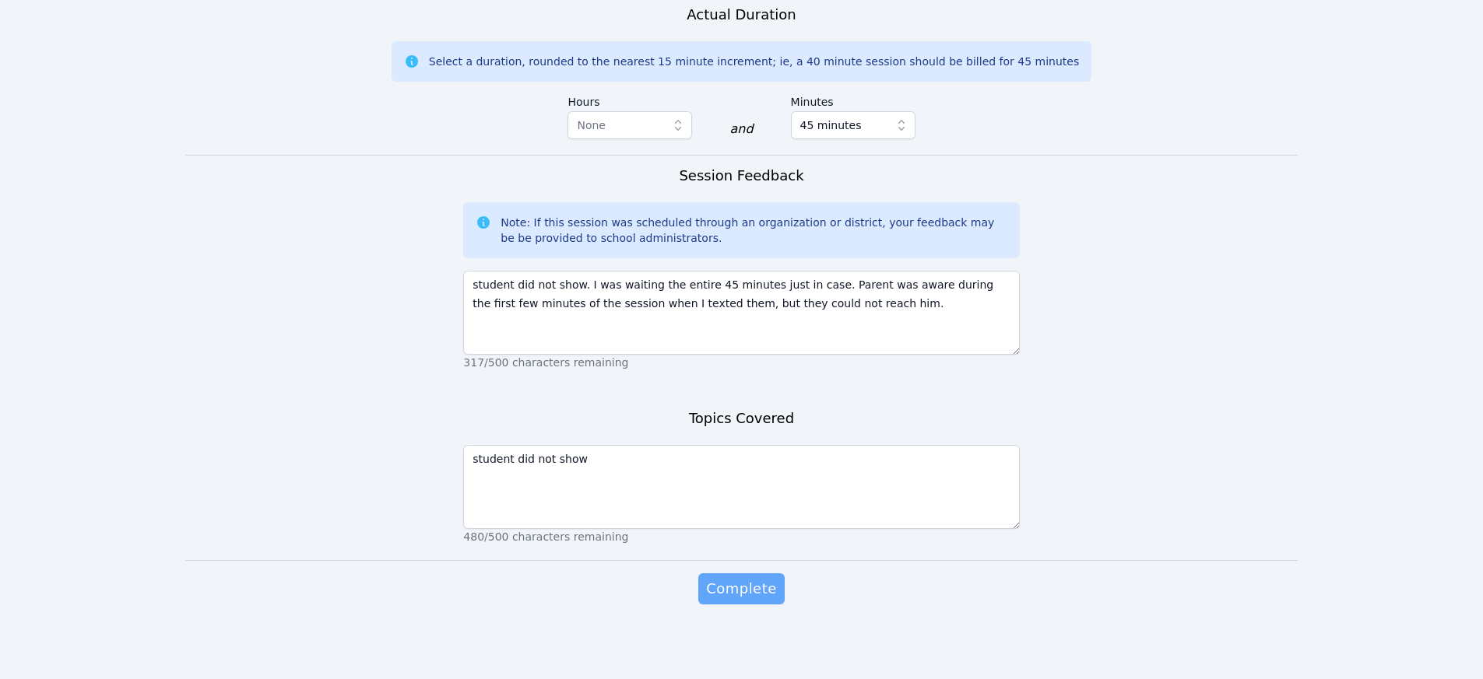
click at [744, 599] on span "Complete" at bounding box center [741, 589] width 70 height 22
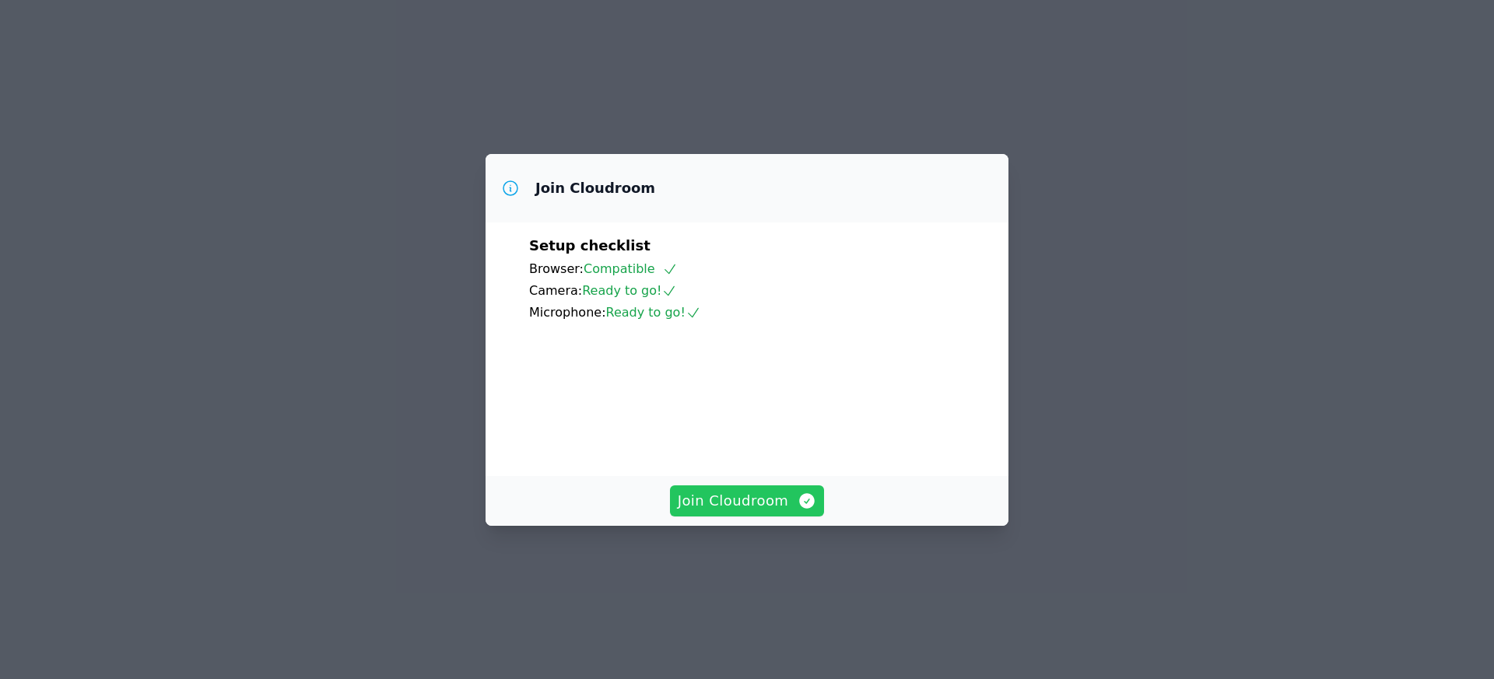
click at [734, 512] on span "Join Cloudroom" at bounding box center [747, 501] width 139 height 22
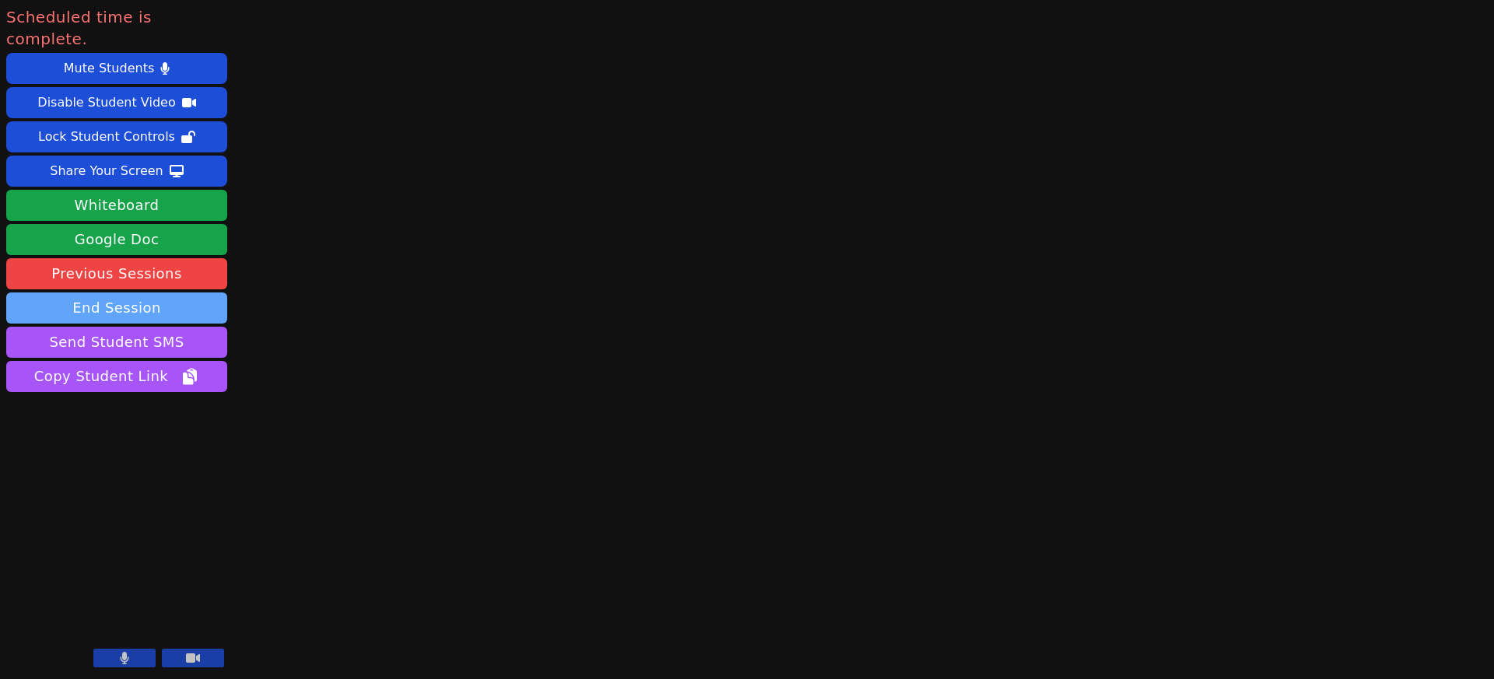
click at [118, 296] on button "End Session" at bounding box center [116, 308] width 221 height 31
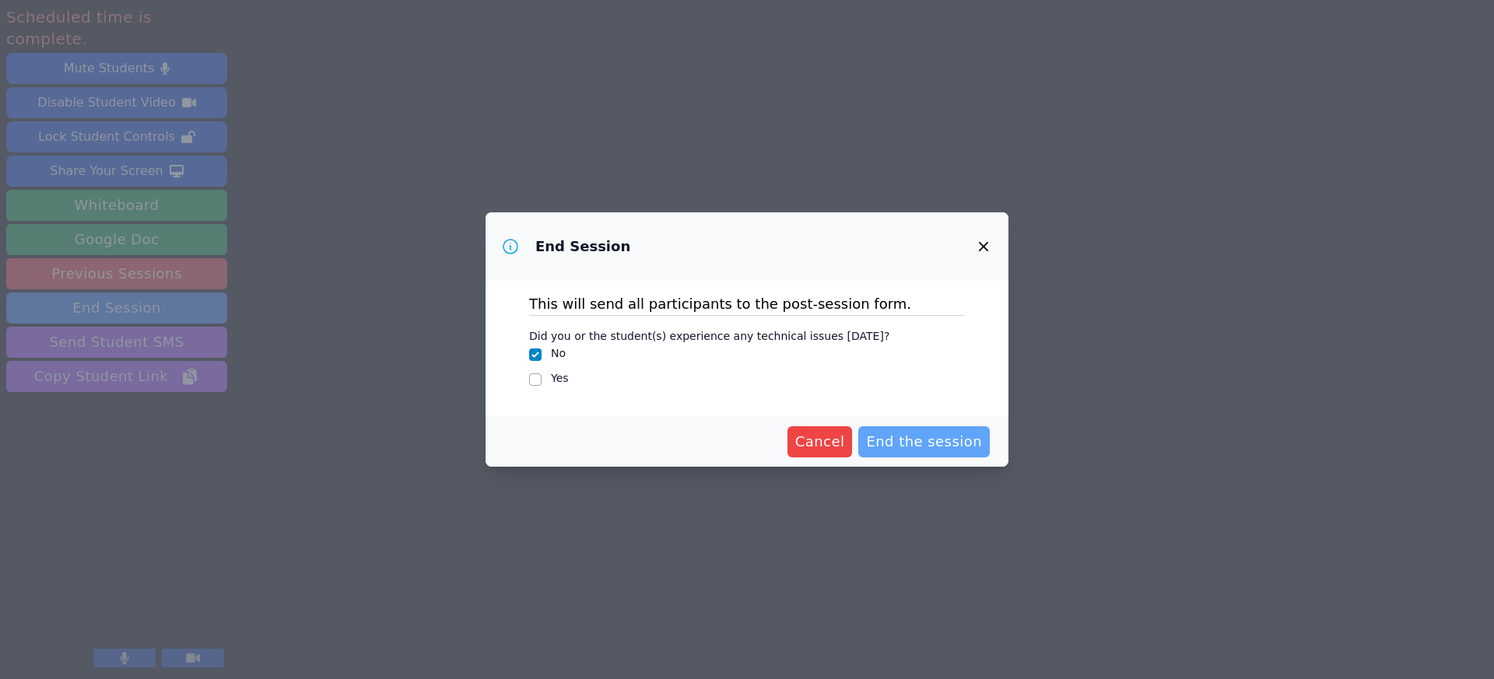
click at [914, 440] on span "End the session" at bounding box center [924, 442] width 116 height 22
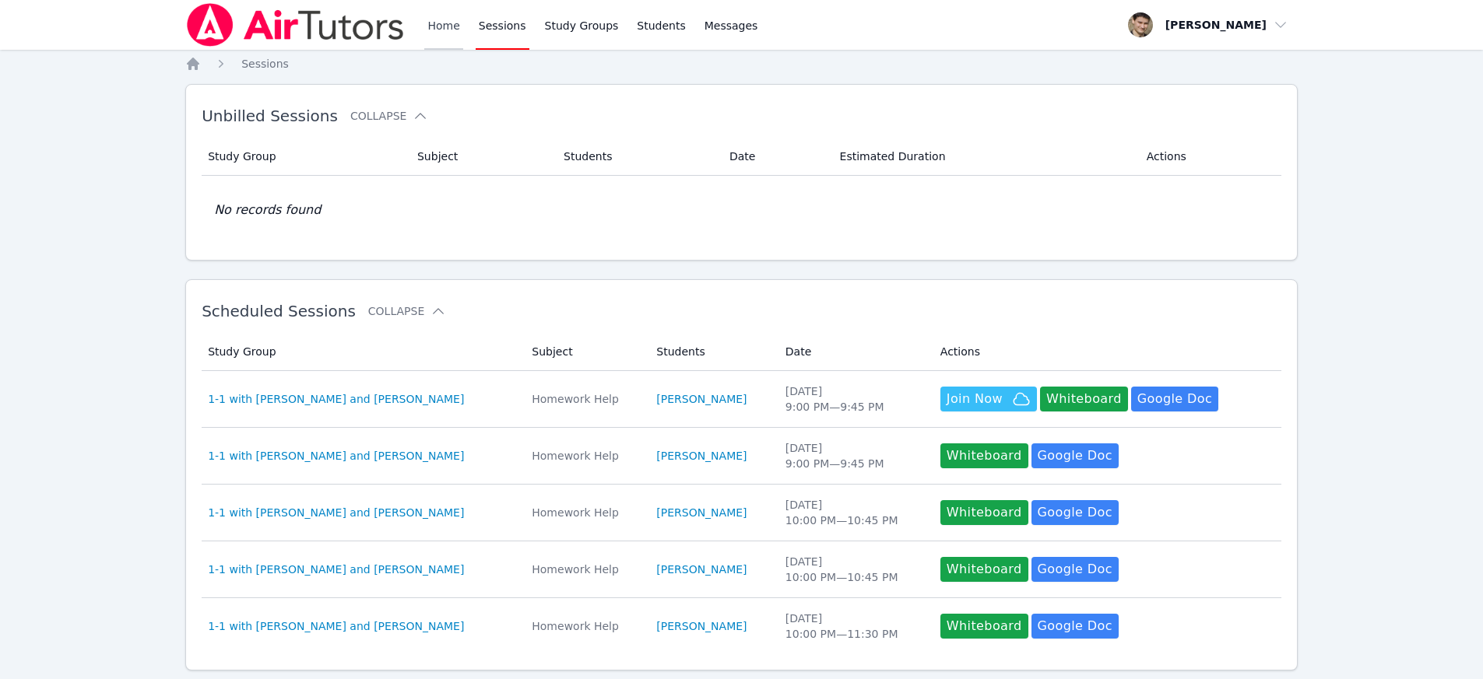
click at [433, 34] on link "Home" at bounding box center [443, 25] width 38 height 50
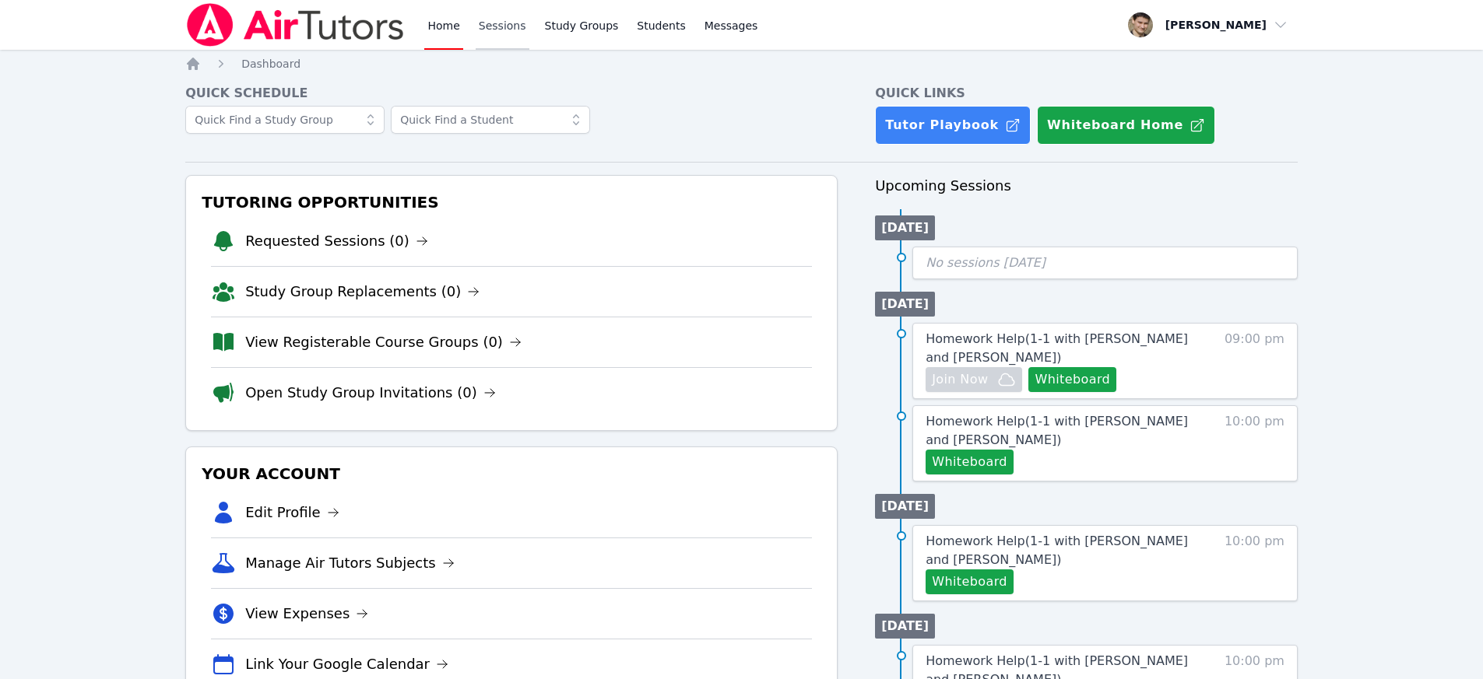
click at [498, 29] on link "Sessions" at bounding box center [503, 25] width 54 height 50
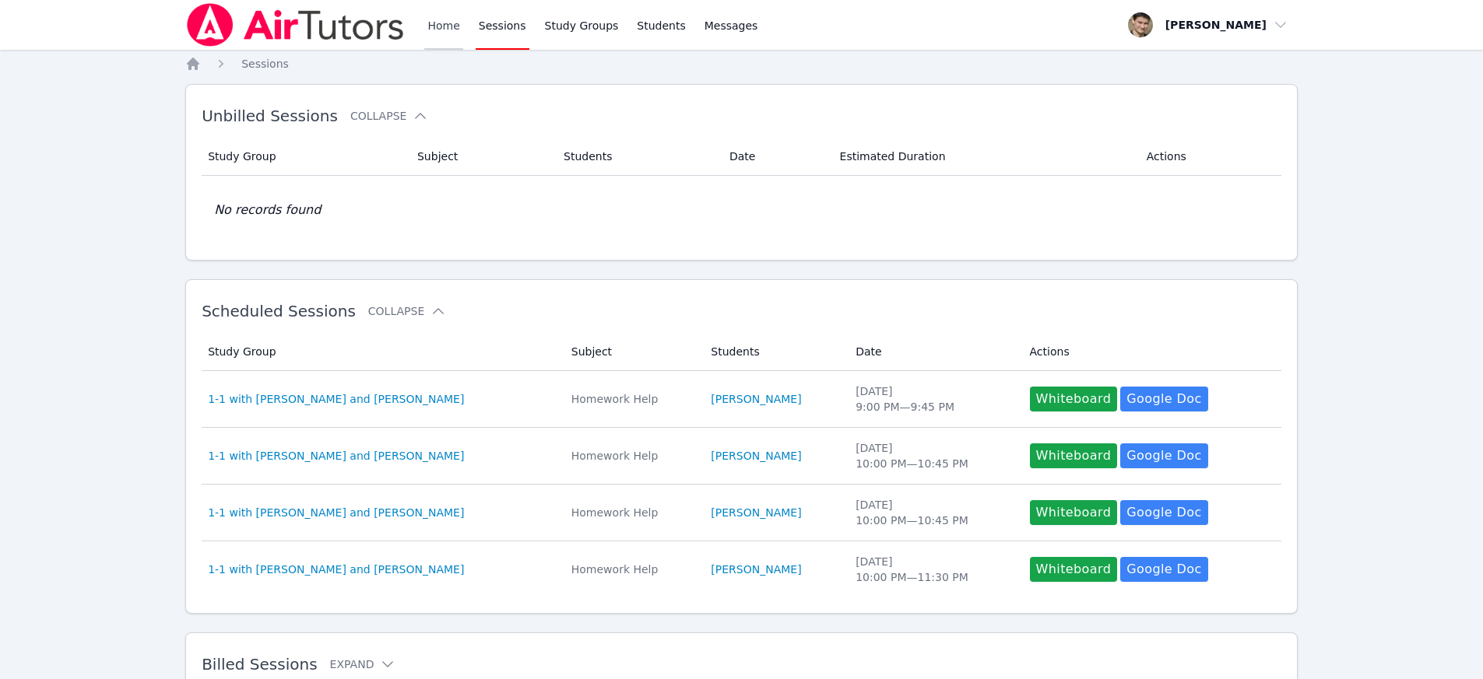
click at [437, 30] on link "Home" at bounding box center [443, 25] width 38 height 50
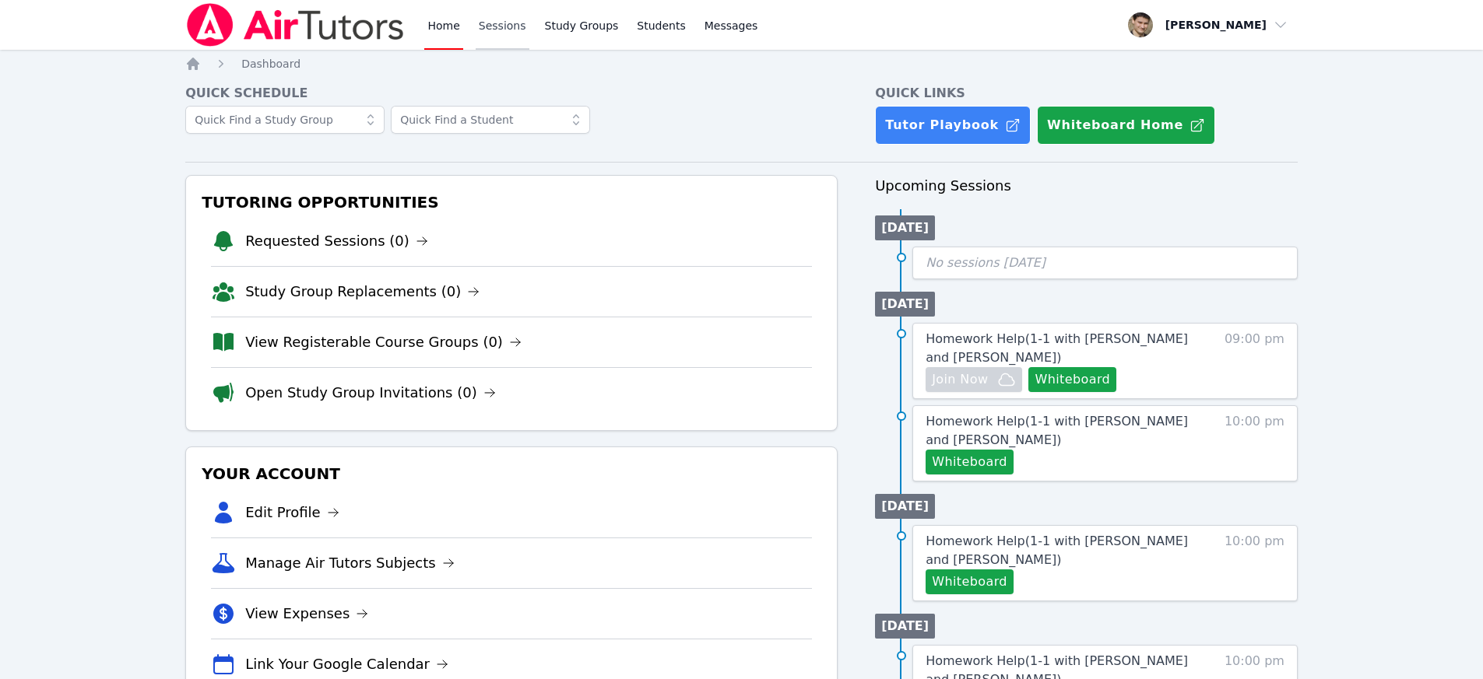
click at [497, 28] on link "Sessions" at bounding box center [503, 25] width 54 height 50
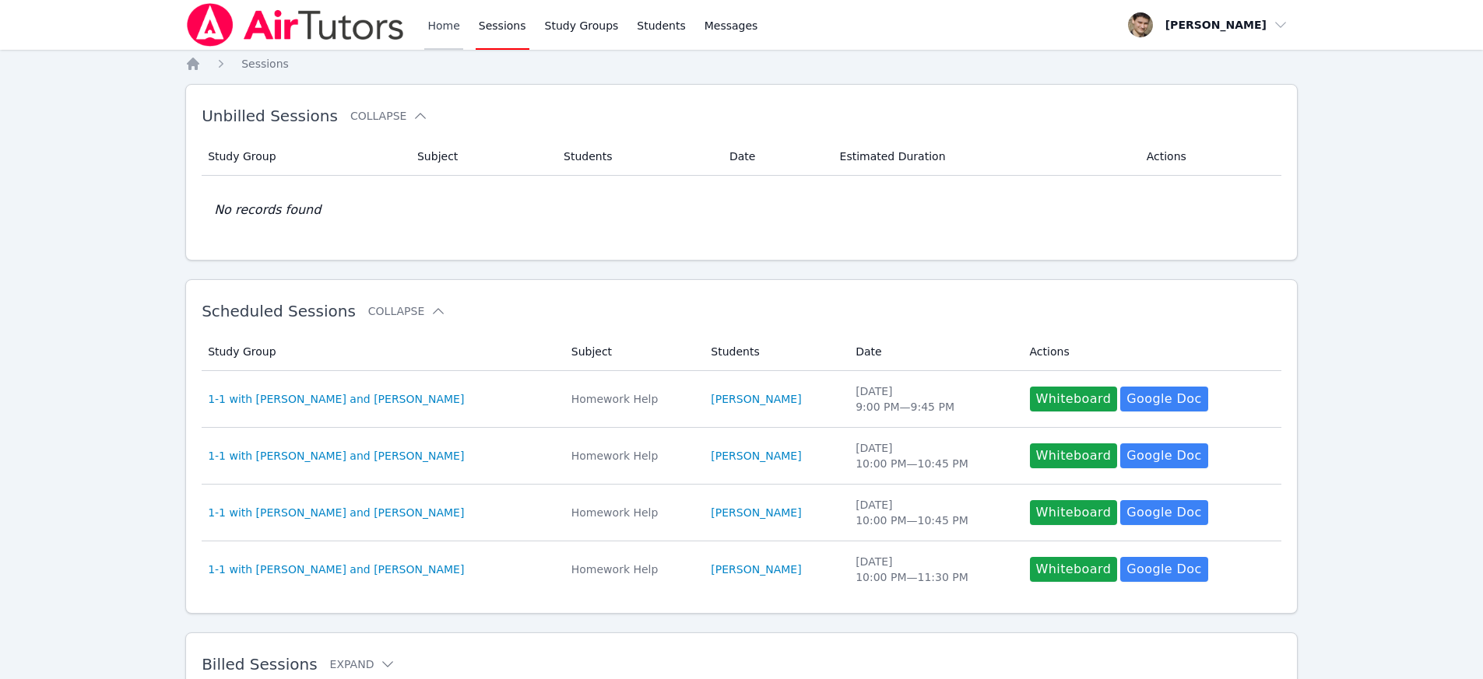
click at [445, 26] on link "Home" at bounding box center [443, 25] width 38 height 50
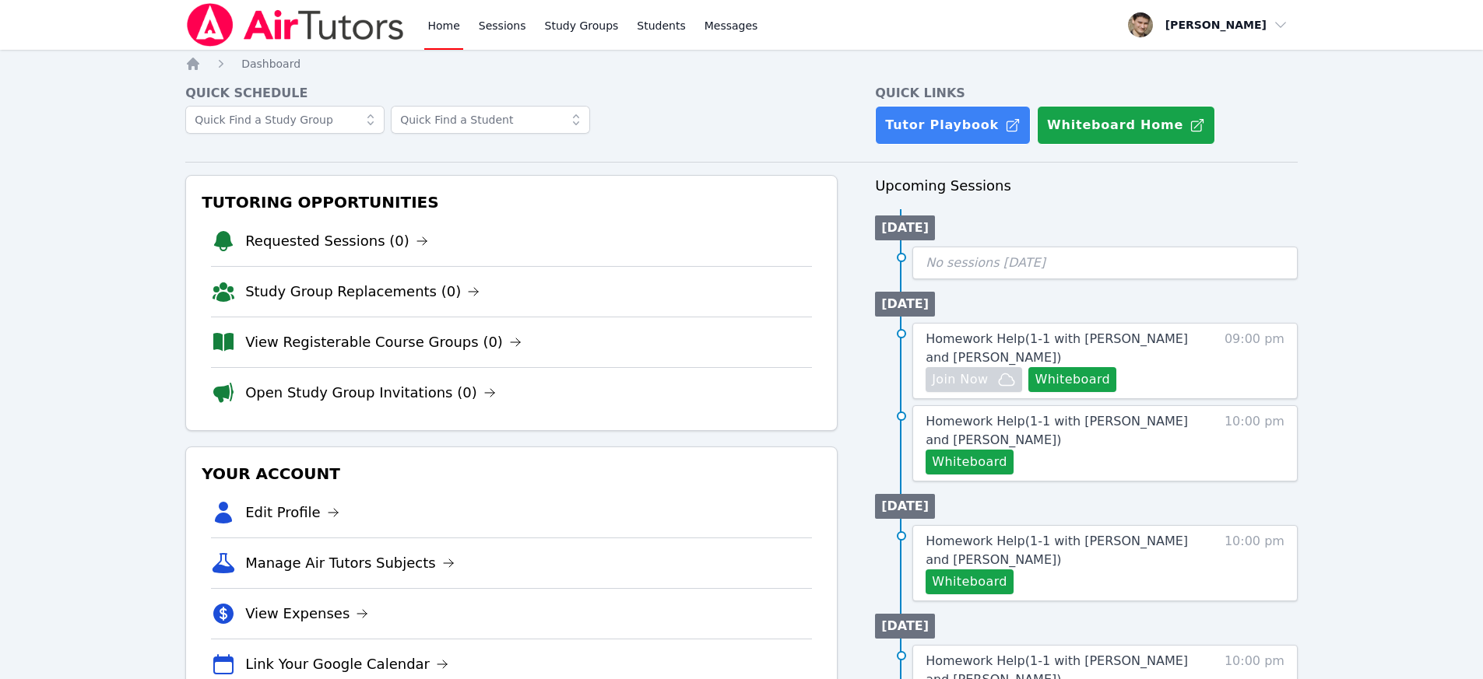
click at [942, 267] on span "No sessions today" at bounding box center [985, 262] width 120 height 15
click at [1233, 27] on span "button" at bounding box center [1208, 25] width 170 height 34
click at [657, 22] on link "Students" at bounding box center [661, 25] width 54 height 50
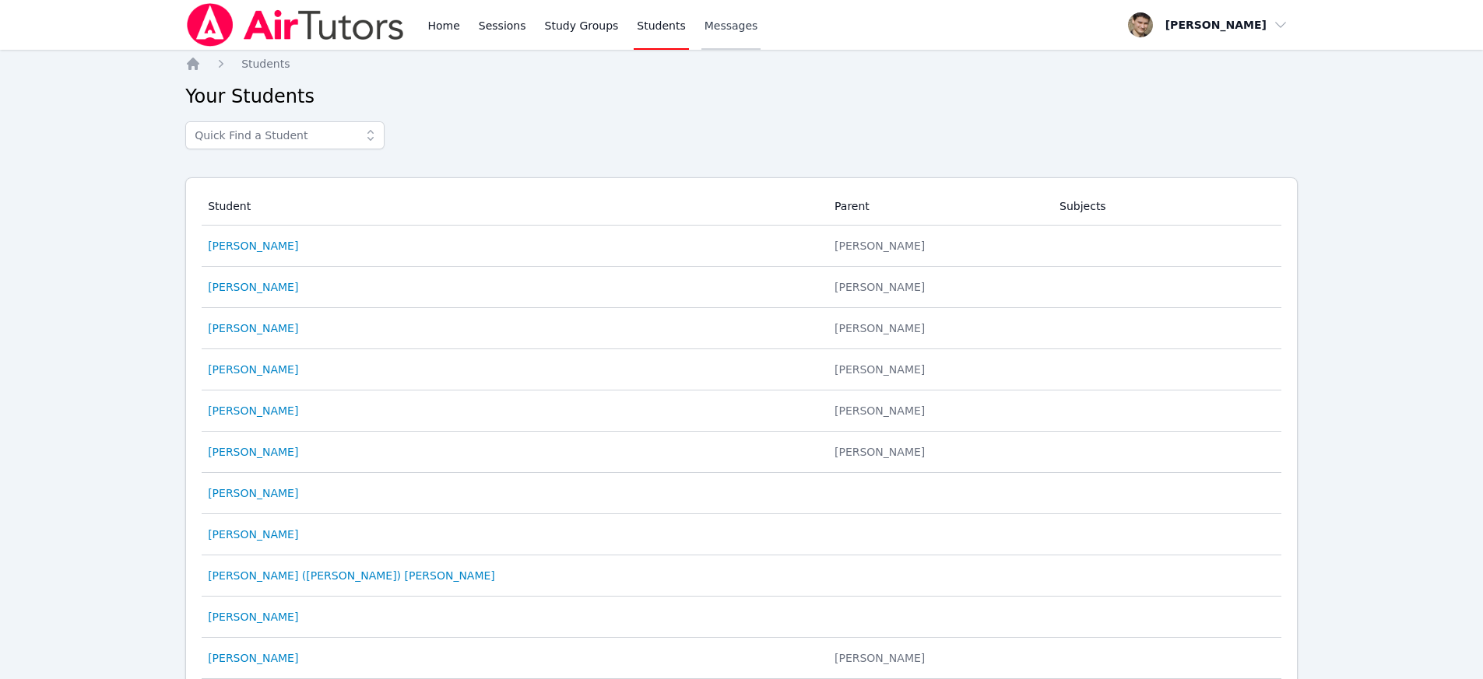
click at [711, 26] on span "Messages" at bounding box center [731, 26] width 54 height 16
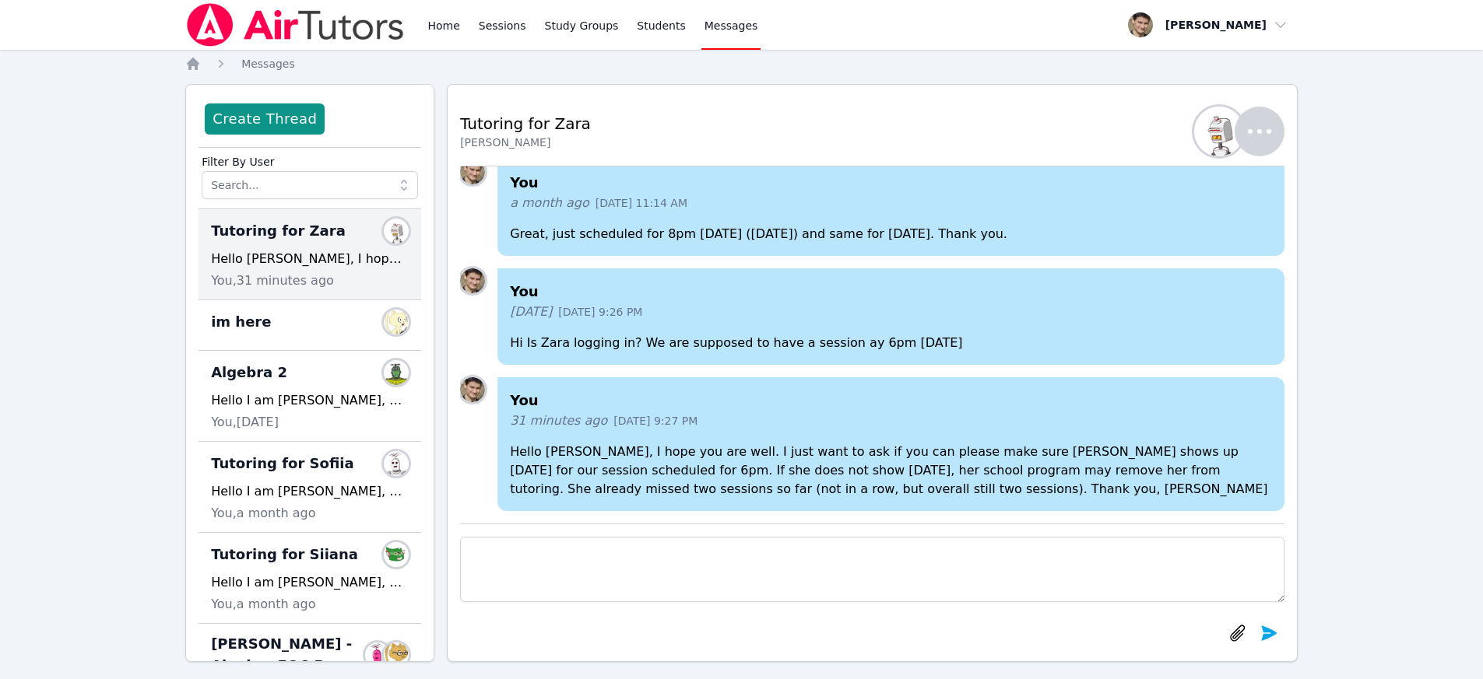
click at [472, 20] on div "Home Sessions Study Groups Students Messages" at bounding box center [592, 25] width 336 height 50
click at [416, 28] on div "Home Sessions Study Groups Students Messages" at bounding box center [472, 25] width 575 height 50
click at [437, 28] on link "Home" at bounding box center [443, 25] width 38 height 50
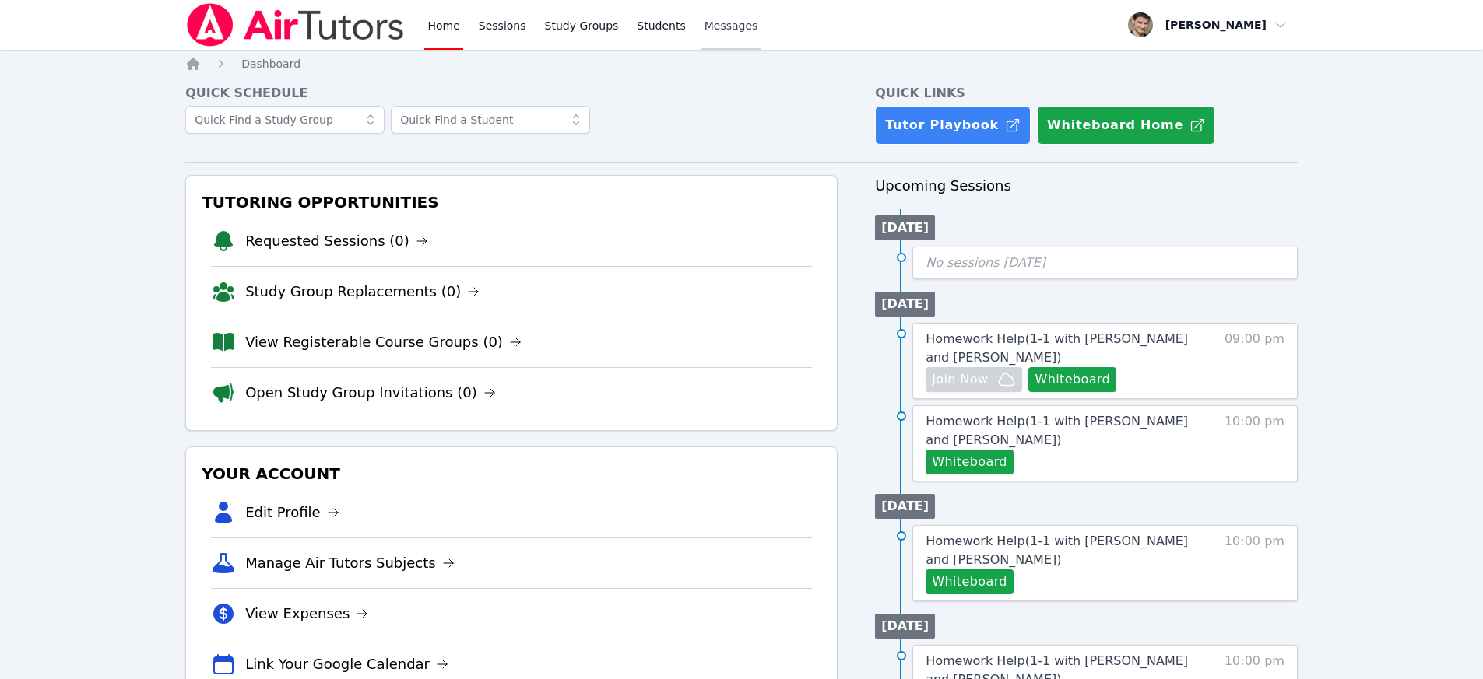
click at [727, 28] on span "Messages" at bounding box center [731, 26] width 54 height 16
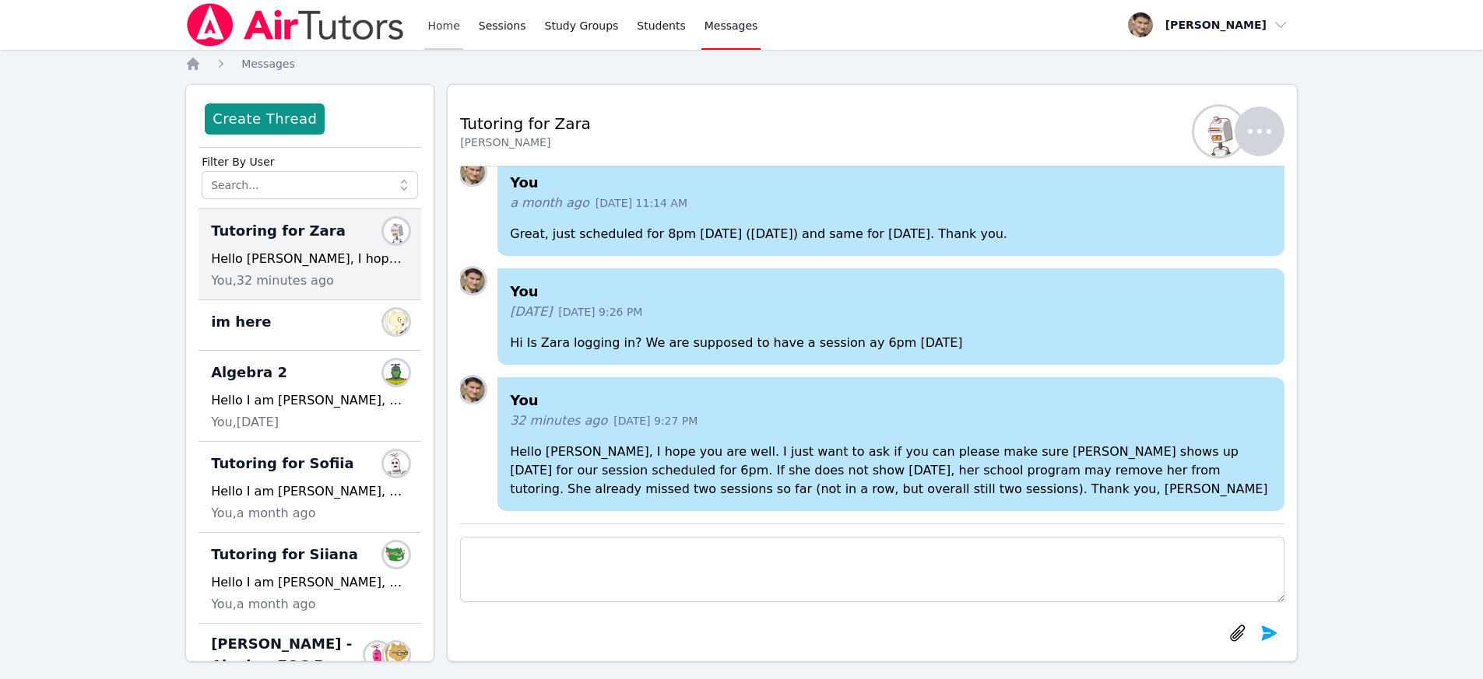
click at [447, 25] on link "Home" at bounding box center [443, 25] width 38 height 50
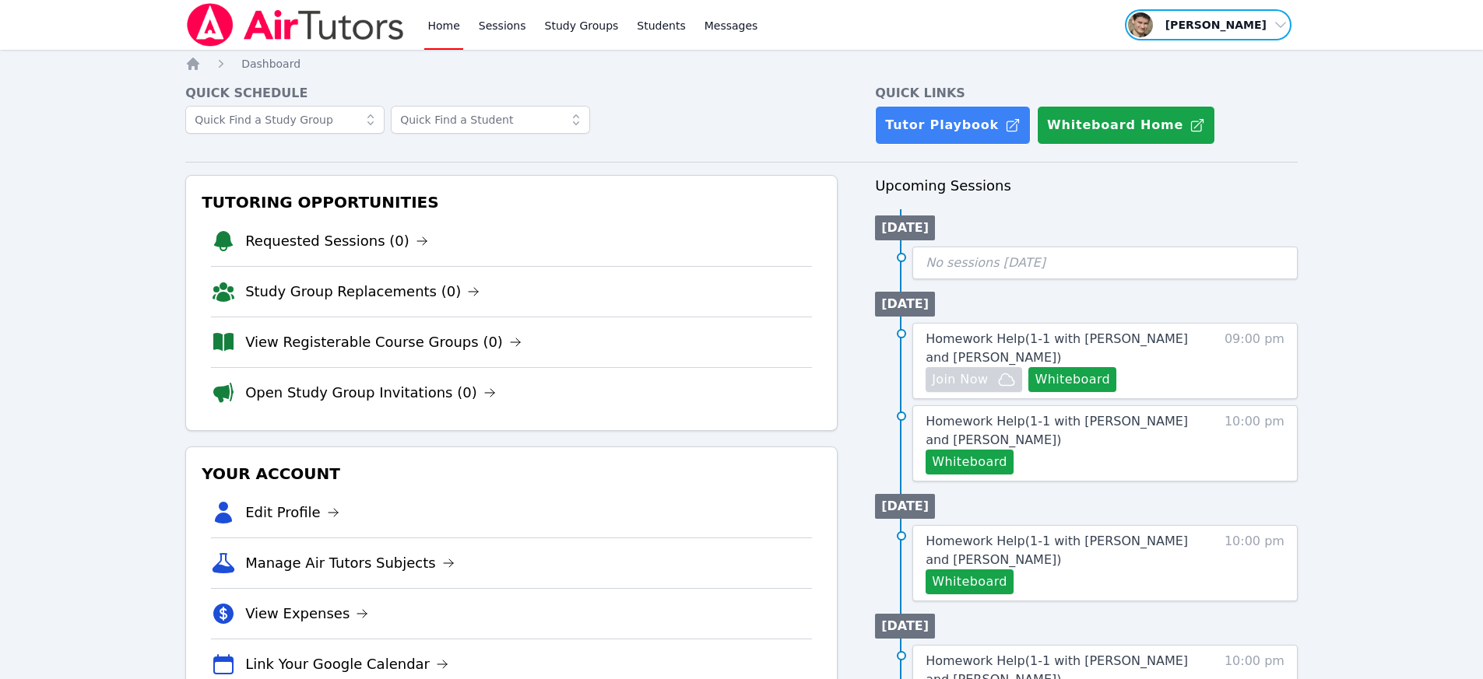
click at [1235, 28] on span "button" at bounding box center [1208, 25] width 170 height 34
click at [1178, 83] on button "Logout" at bounding box center [1213, 89] width 149 height 28
